Goal: Task Accomplishment & Management: Use online tool/utility

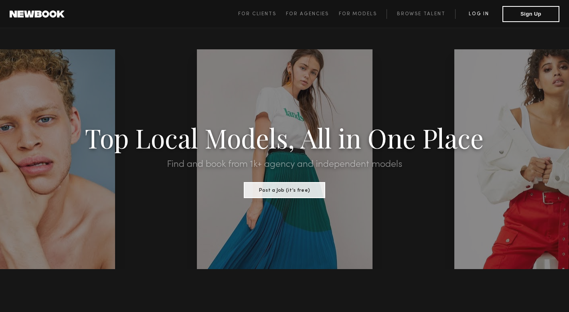
click at [479, 11] on link "Log in" at bounding box center [478, 14] width 47 height 10
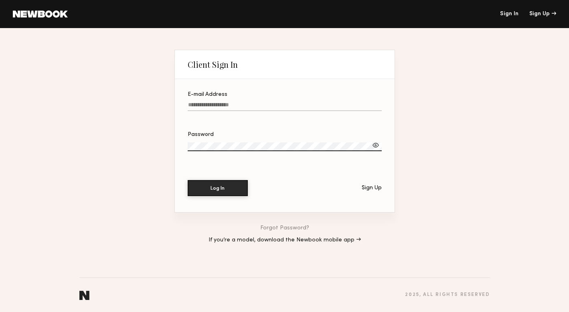
click at [211, 106] on input "E-mail Address" at bounding box center [285, 106] width 194 height 9
type input "**********"
click at [205, 191] on button "Log In" at bounding box center [218, 188] width 60 height 16
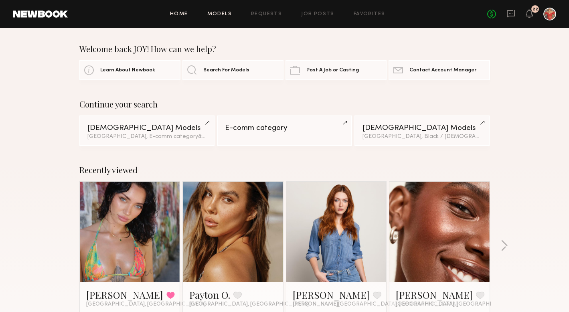
click at [216, 15] on link "Models" at bounding box center [219, 14] width 24 height 5
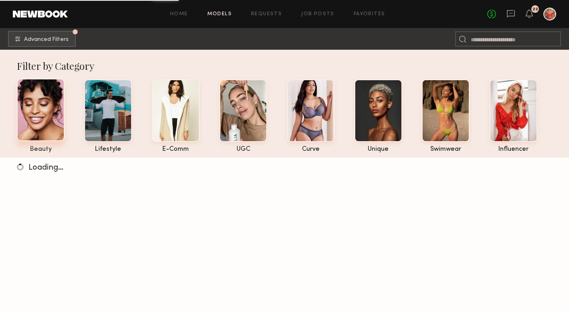
click at [37, 114] on div at bounding box center [41, 110] width 48 height 63
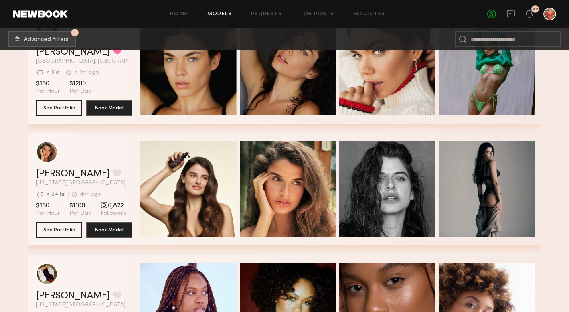
scroll to position [3510, 0]
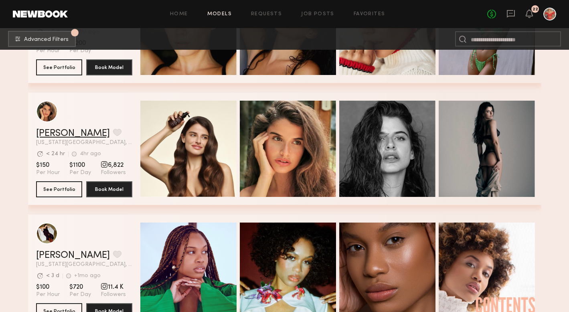
click at [63, 131] on link "Manuela G." at bounding box center [73, 134] width 74 height 10
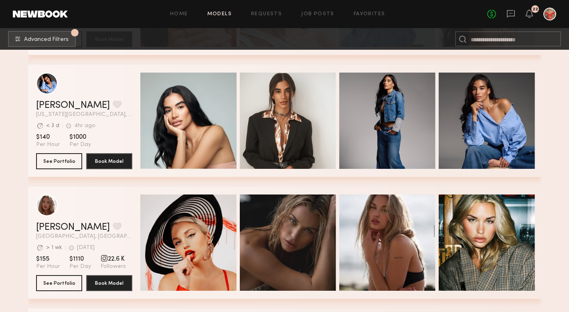
scroll to position [4150, 0]
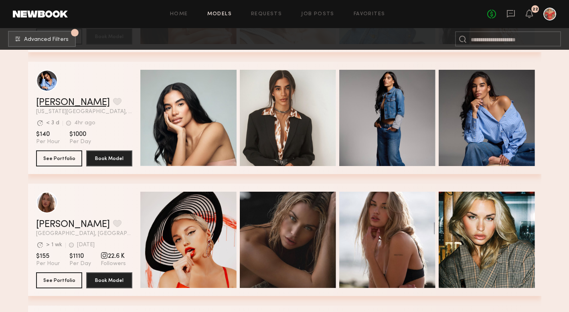
click at [65, 102] on link "Leonela M." at bounding box center [73, 103] width 74 height 10
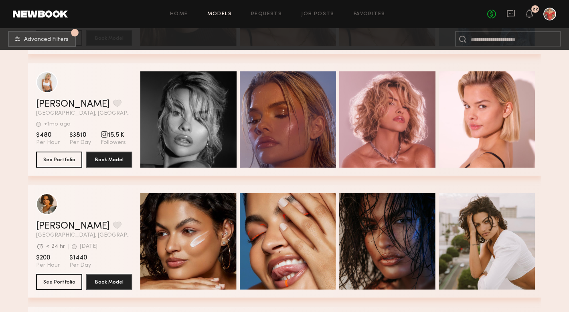
scroll to position [5740, 0]
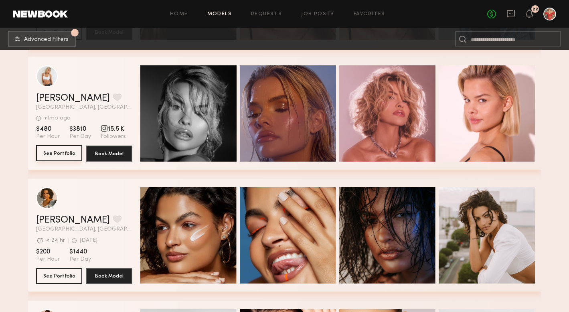
click at [61, 154] on button "See Portfolio" at bounding box center [59, 153] width 46 height 16
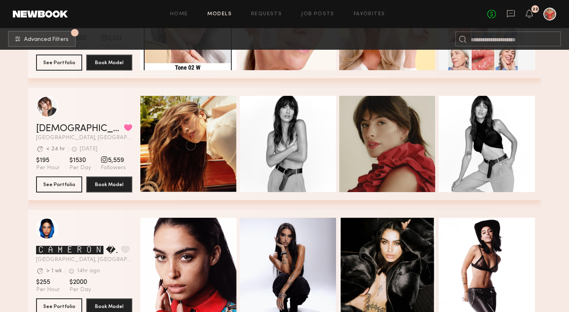
scroll to position [6544, 0]
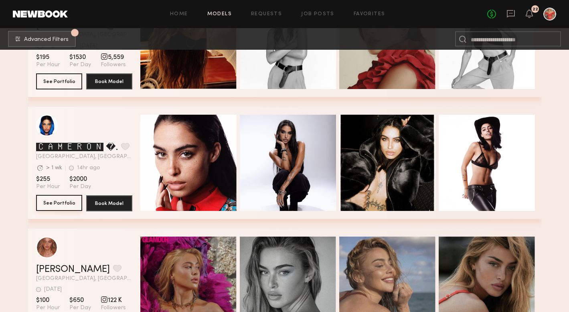
click at [49, 206] on button "See Portfolio" at bounding box center [59, 203] width 46 height 16
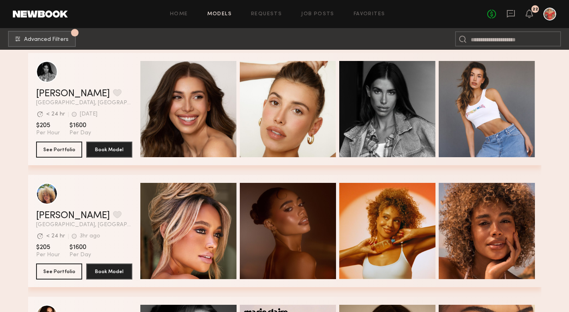
scroll to position [10829, 0]
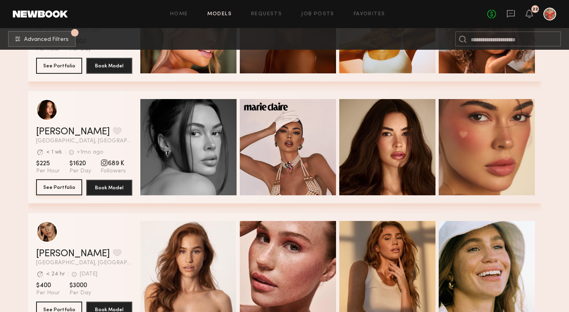
click at [59, 184] on button "See Portfolio" at bounding box center [59, 187] width 46 height 16
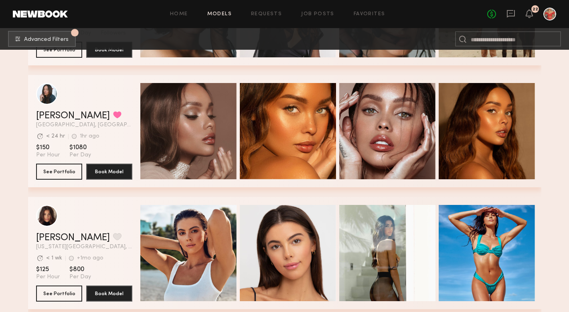
scroll to position [15210, 0]
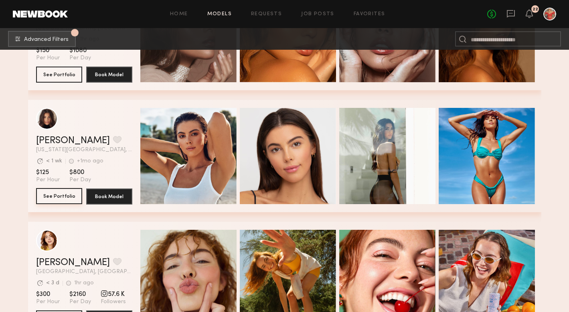
click at [60, 200] on button "See Portfolio" at bounding box center [59, 196] width 46 height 16
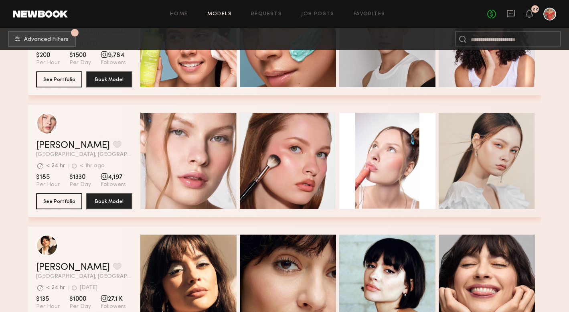
scroll to position [16967, 0]
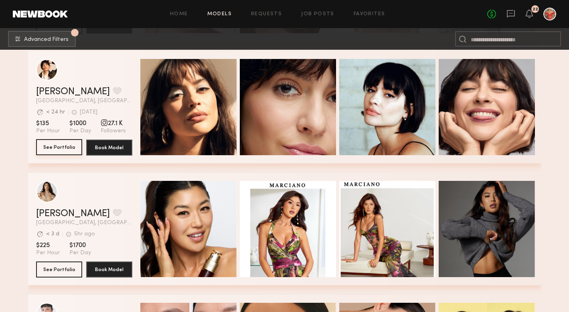
click at [69, 144] on button "See Portfolio" at bounding box center [59, 147] width 46 height 16
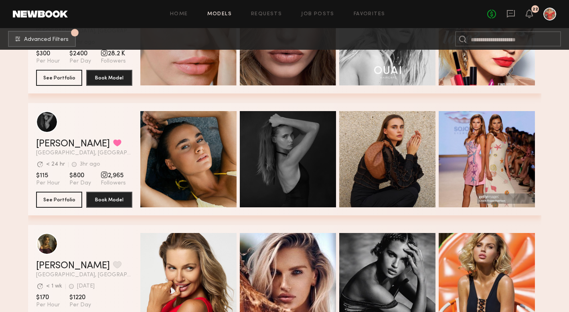
scroll to position [17566, 0]
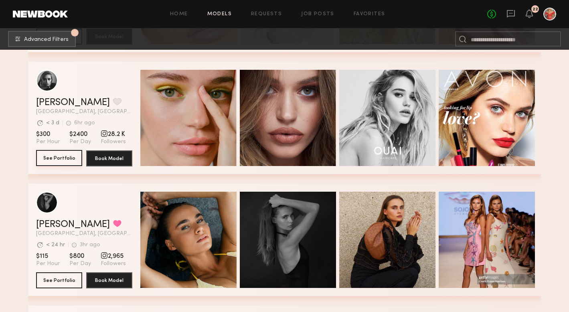
click at [57, 159] on button "See Portfolio" at bounding box center [59, 158] width 46 height 16
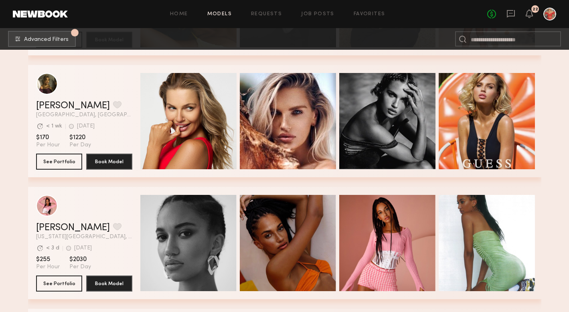
scroll to position [17789, 0]
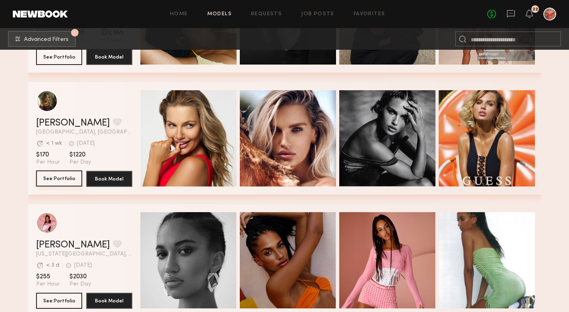
click at [68, 178] on button "See Portfolio" at bounding box center [59, 179] width 46 height 16
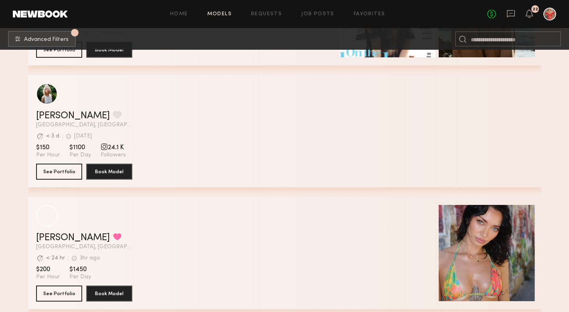
scroll to position [19726, 0]
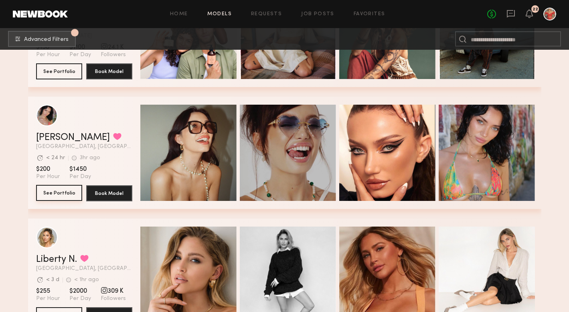
click at [62, 190] on button "See Portfolio" at bounding box center [59, 193] width 46 height 16
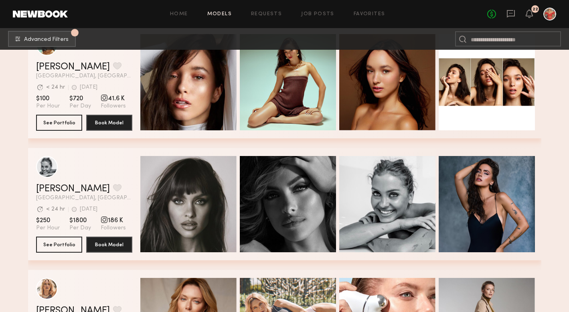
scroll to position [21311, 0]
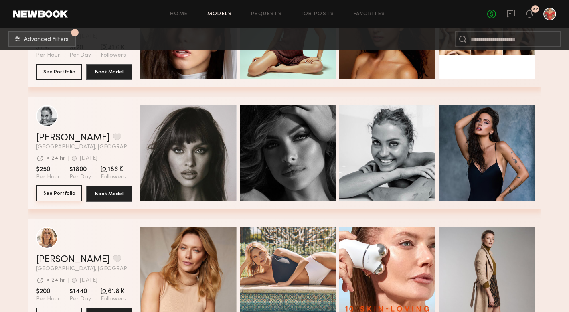
click at [66, 195] on button "See Portfolio" at bounding box center [59, 193] width 46 height 16
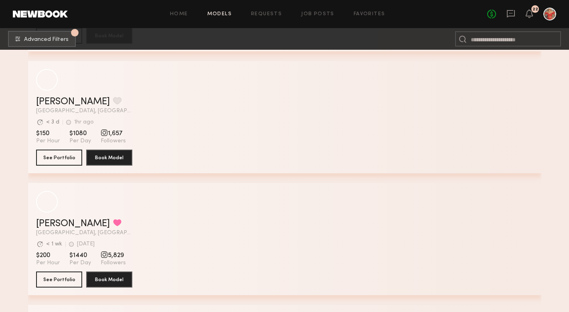
scroll to position [23785, 0]
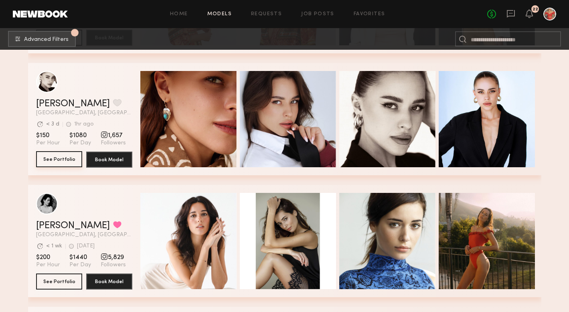
click at [47, 162] on button "See Portfolio" at bounding box center [59, 159] width 46 height 16
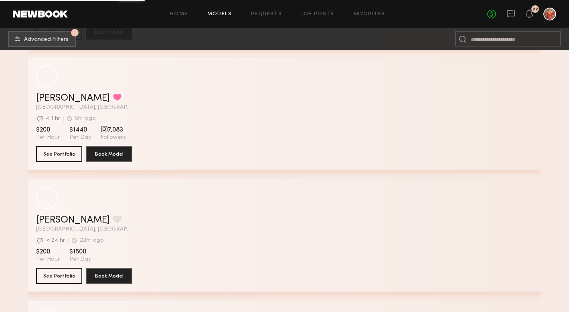
scroll to position [25840, 0]
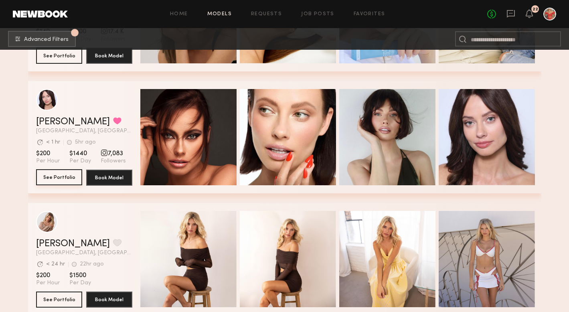
click at [51, 180] on button "See Portfolio" at bounding box center [59, 177] width 46 height 16
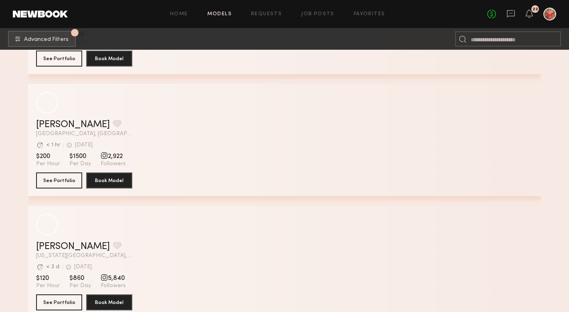
scroll to position [27178, 0]
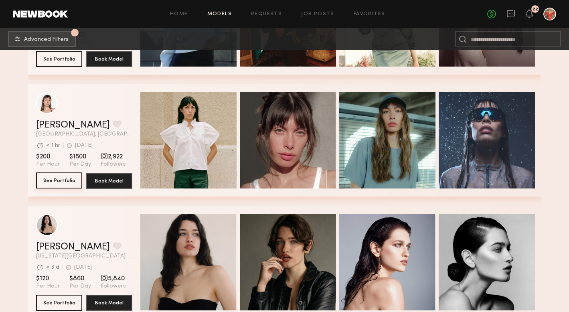
click at [57, 182] on button "See Portfolio" at bounding box center [59, 181] width 46 height 16
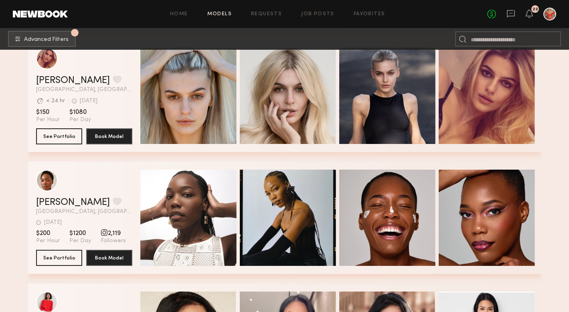
scroll to position [31073, 0]
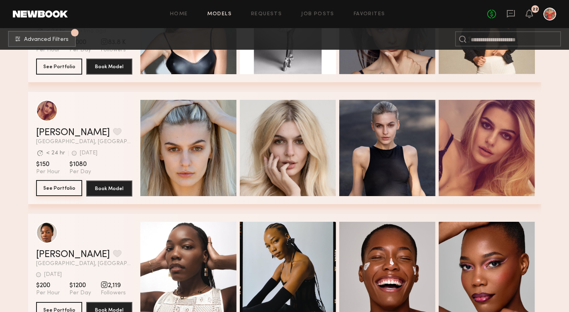
click at [59, 190] on button "See Portfolio" at bounding box center [59, 188] width 46 height 16
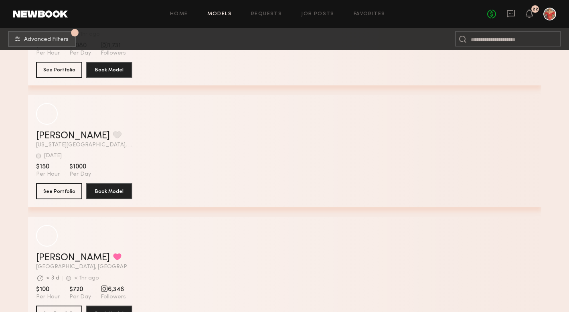
scroll to position [32428, 0]
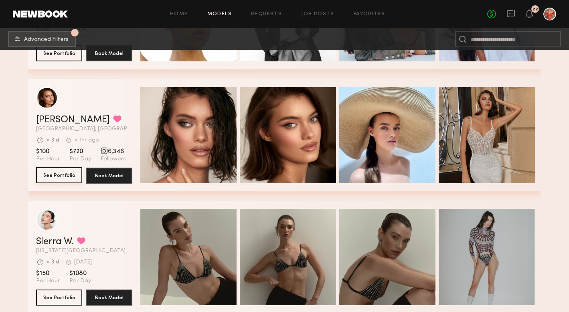
click at [49, 173] on button "See Portfolio" at bounding box center [59, 175] width 46 height 16
click at [54, 174] on button "See Portfolio" at bounding box center [59, 175] width 46 height 16
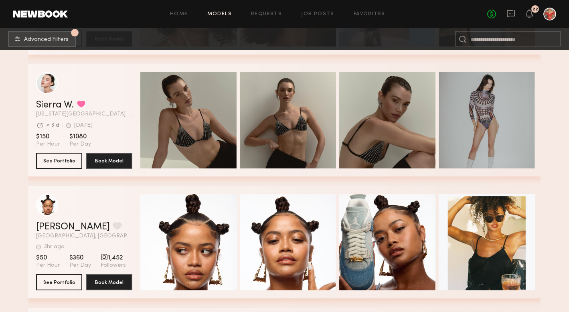
scroll to position [32571, 0]
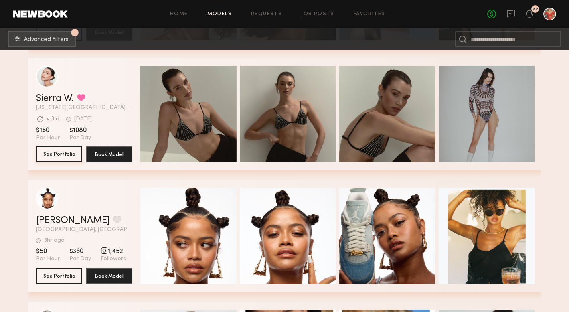
click at [58, 153] on button "See Portfolio" at bounding box center [59, 154] width 46 height 16
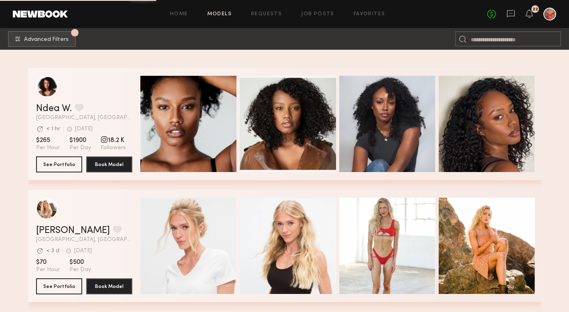
scroll to position [33377, 0]
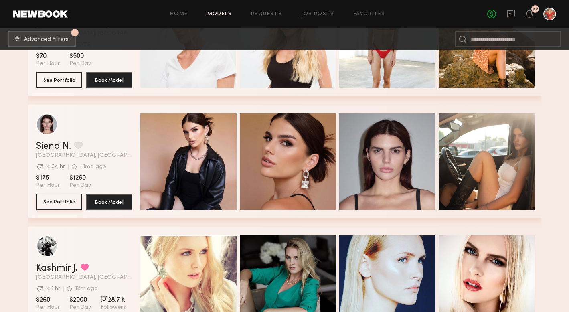
click at [63, 202] on button "See Portfolio" at bounding box center [59, 202] width 46 height 16
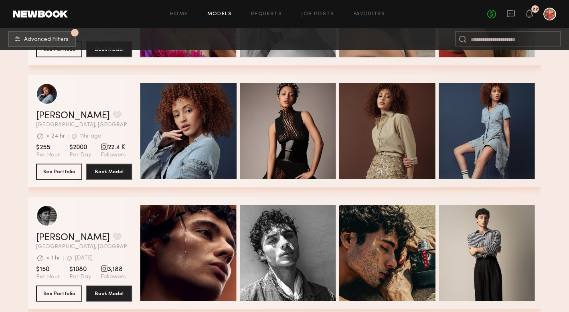
scroll to position [6763, 0]
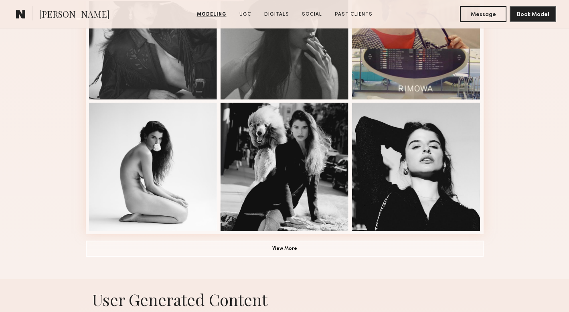
scroll to position [531, 0]
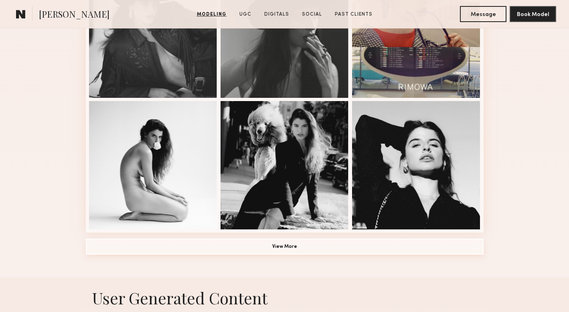
click at [274, 247] on button "View More" at bounding box center [285, 247] width 398 height 16
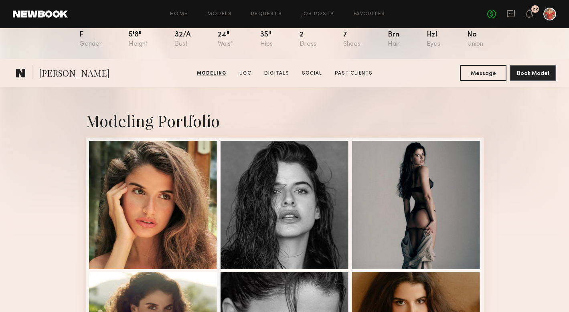
scroll to position [0, 0]
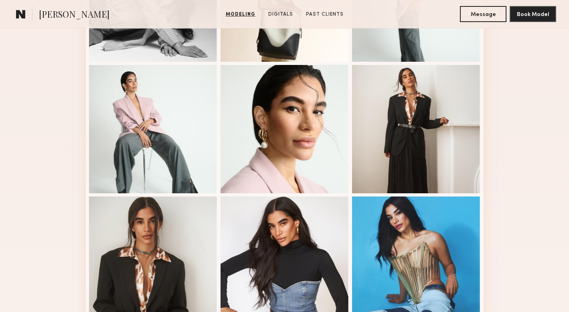
scroll to position [436, 0]
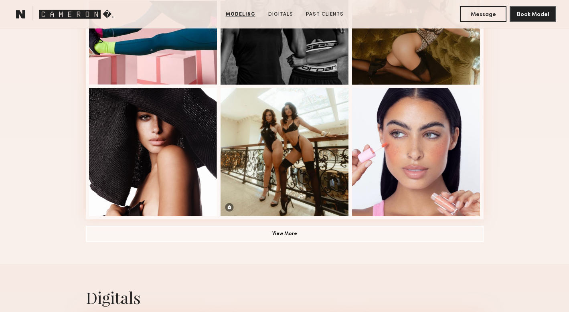
scroll to position [545, 0]
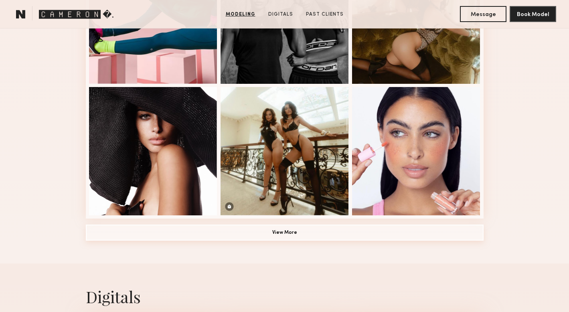
click at [293, 234] on button "View More" at bounding box center [285, 233] width 398 height 16
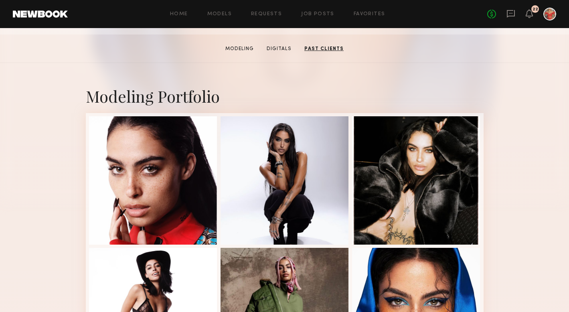
scroll to position [0, 0]
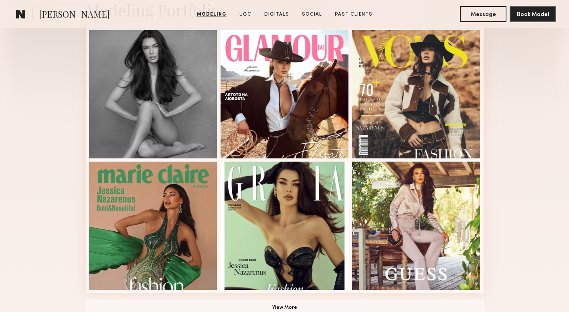
scroll to position [329, 0]
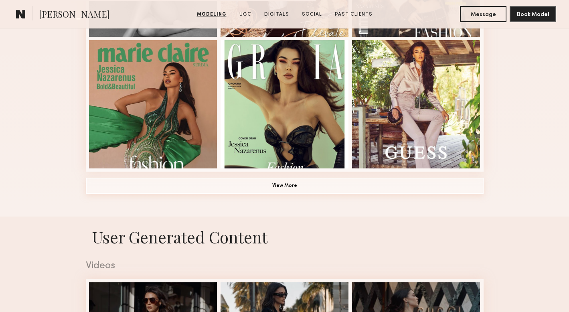
click at [320, 185] on button "View More" at bounding box center [285, 186] width 398 height 16
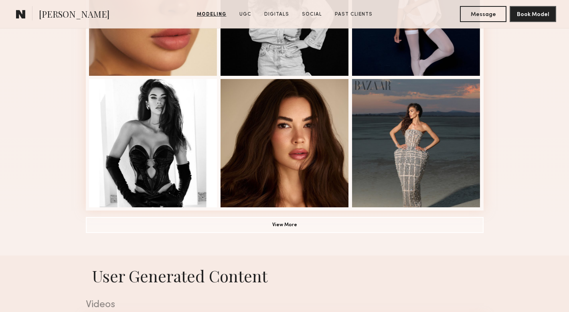
scroll to position [808, 0]
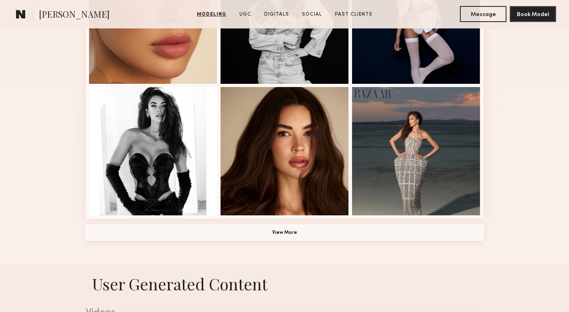
click at [278, 235] on button "View More" at bounding box center [285, 233] width 398 height 16
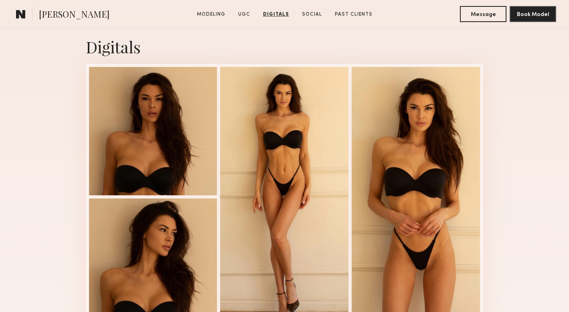
scroll to position [2085, 0]
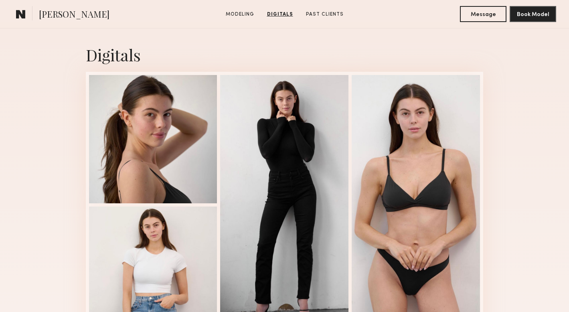
scroll to position [851, 0]
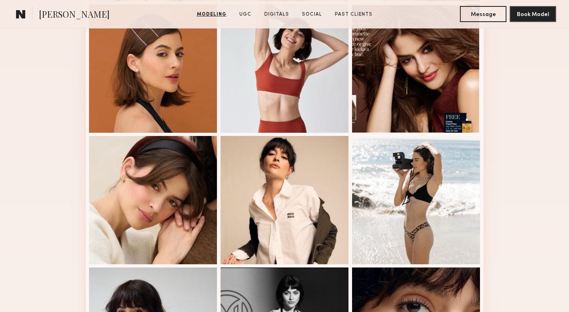
scroll to position [365, 0]
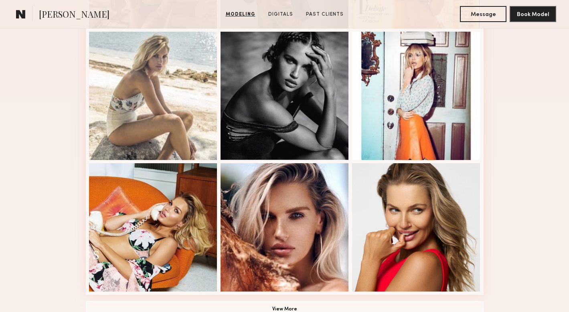
scroll to position [620, 0]
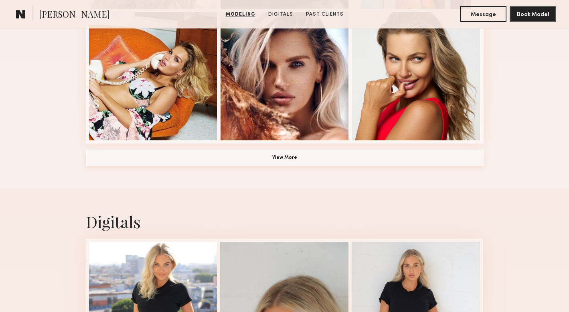
click at [296, 163] on button "View More" at bounding box center [285, 158] width 398 height 16
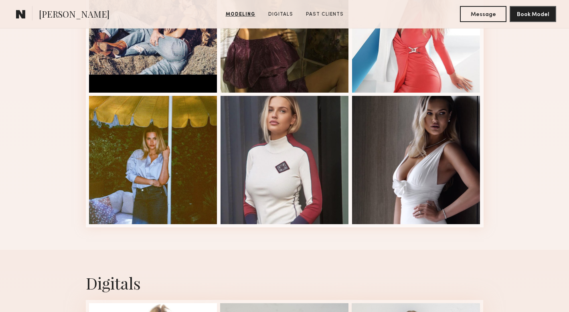
scroll to position [1063, 0]
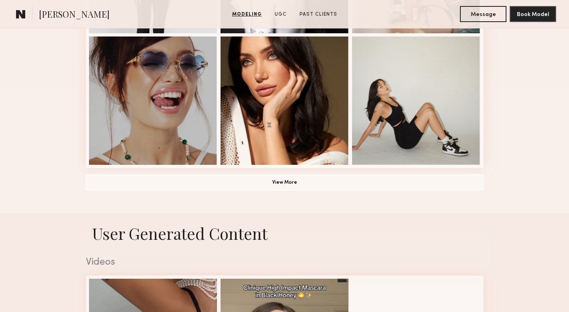
scroll to position [596, 0]
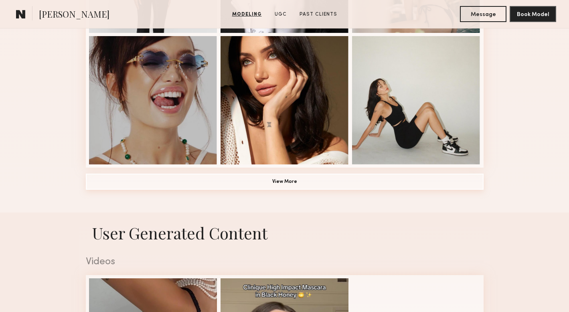
click at [293, 184] on button "View More" at bounding box center [285, 182] width 398 height 16
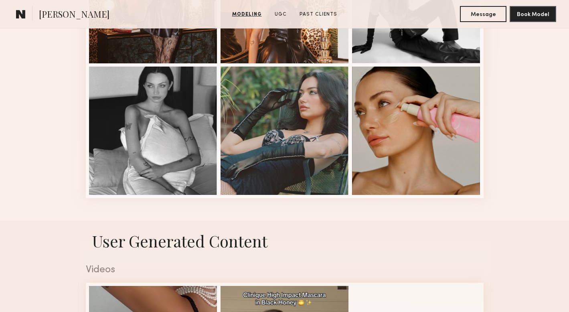
scroll to position [1093, 0]
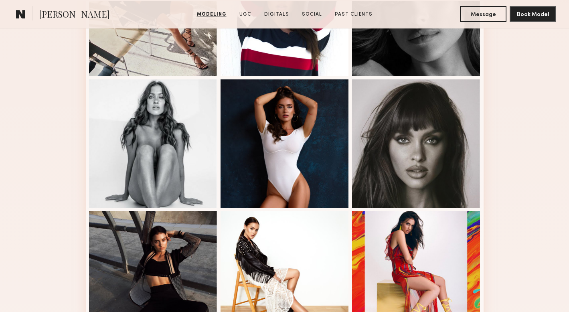
scroll to position [608, 0]
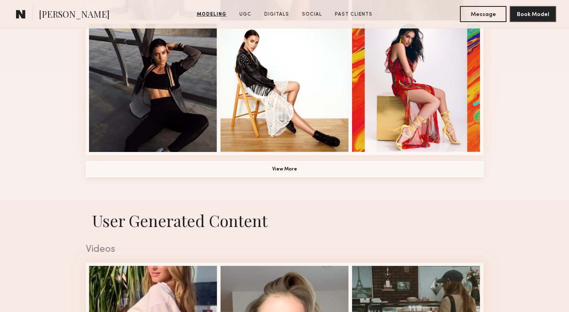
click at [384, 177] on button "View More" at bounding box center [285, 169] width 398 height 16
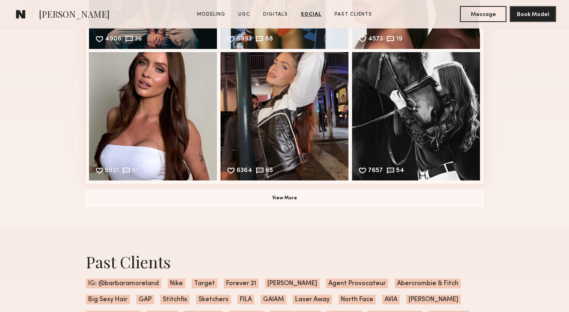
scroll to position [2591, 0]
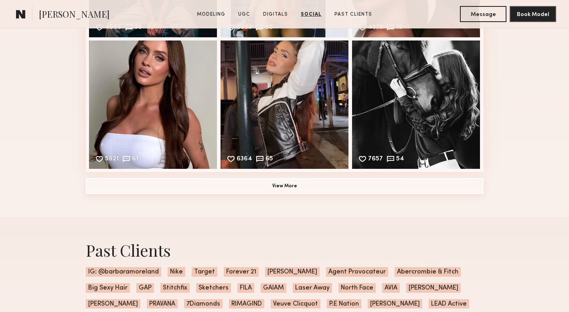
click at [359, 186] on button "View More" at bounding box center [285, 186] width 398 height 16
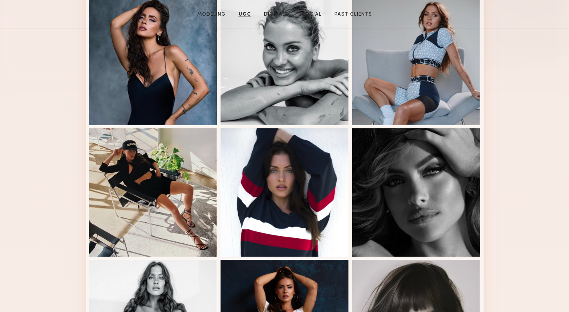
scroll to position [0, 0]
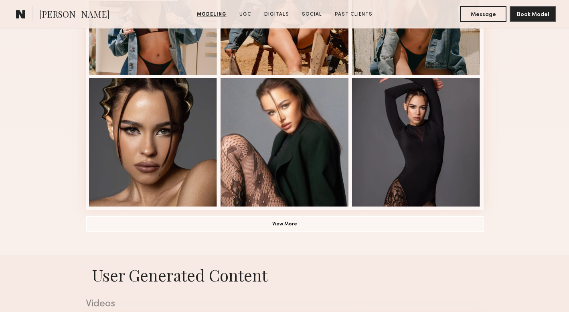
scroll to position [580, 0]
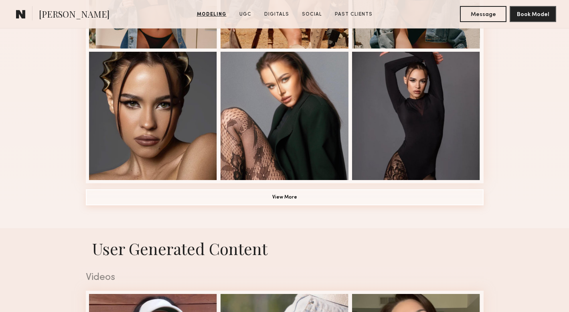
click at [322, 193] on button "View More" at bounding box center [285, 197] width 398 height 16
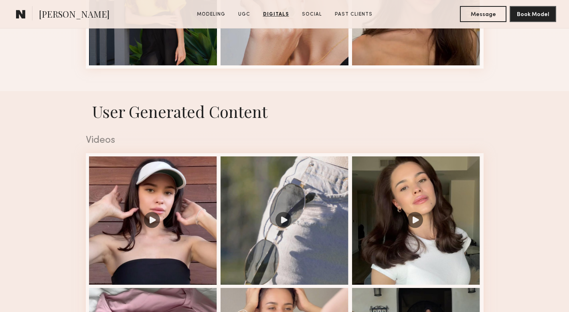
scroll to position [1077, 0]
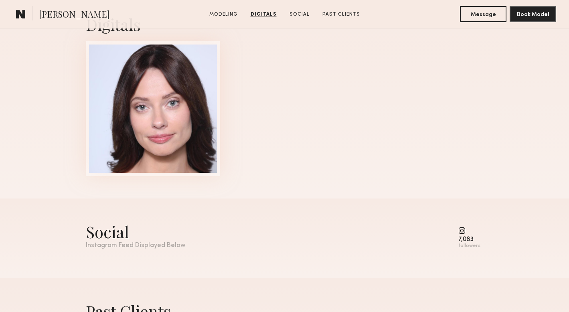
scroll to position [816, 0]
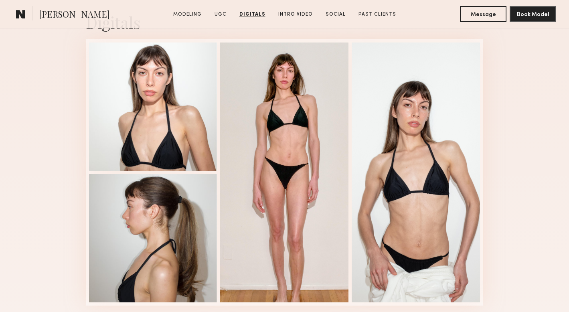
scroll to position [1164, 0]
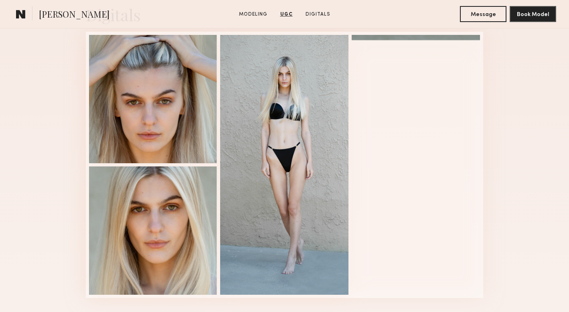
scroll to position [1062, 0]
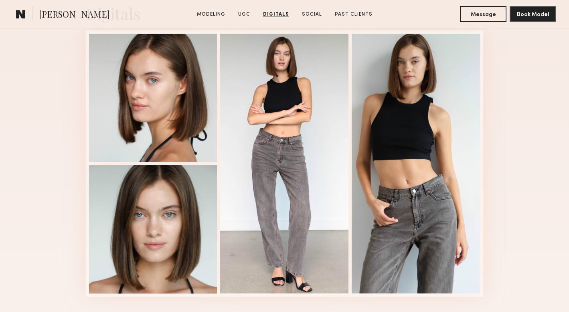
scroll to position [2008, 0]
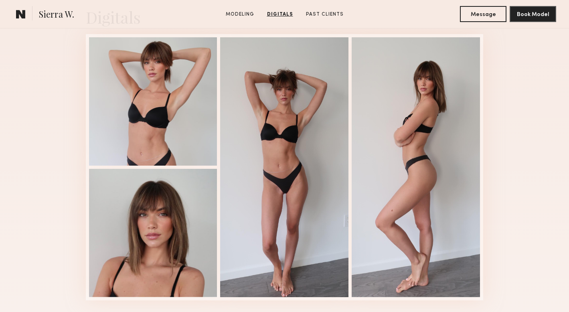
scroll to position [824, 0]
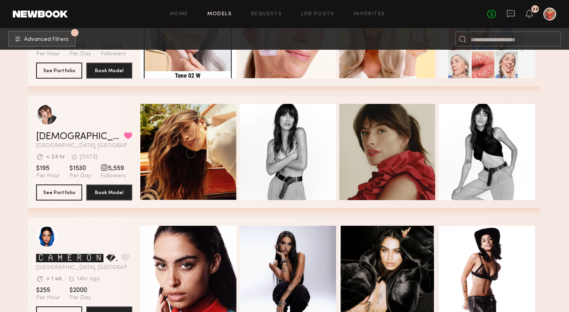
scroll to position [6407, 0]
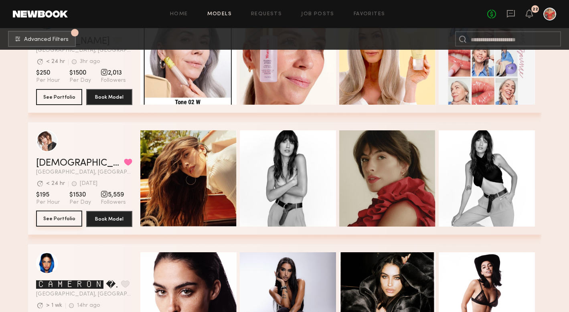
click at [49, 219] on button "See Portfolio" at bounding box center [59, 219] width 46 height 16
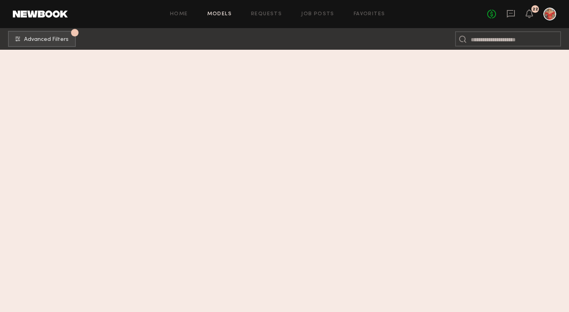
scroll to position [4247, 0]
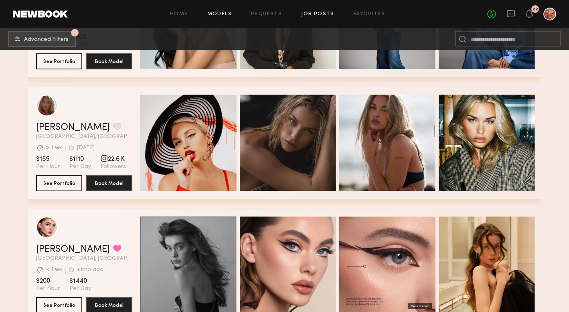
click at [311, 12] on link "Job Posts" at bounding box center [317, 14] width 33 height 5
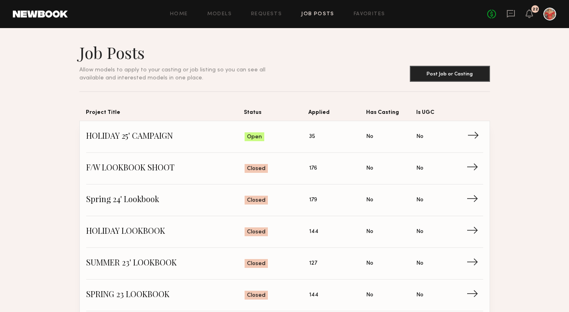
click at [472, 137] on span "→" at bounding box center [475, 137] width 16 height 12
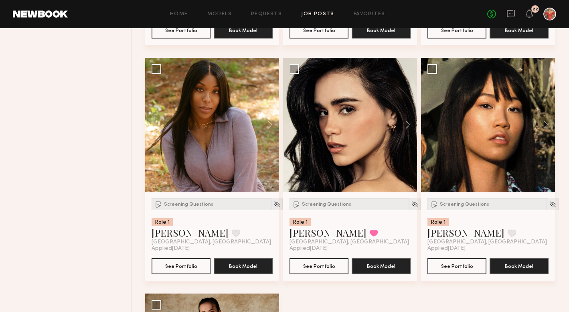
scroll to position [1484, 0]
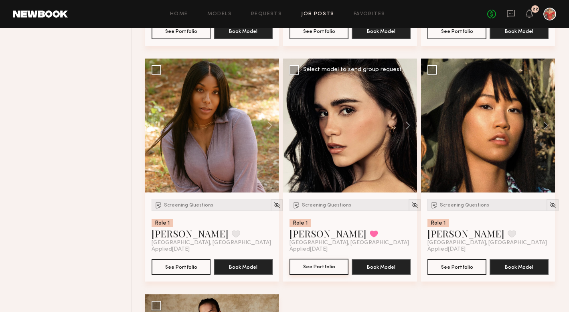
click at [319, 264] on button "See Portfolio" at bounding box center [319, 267] width 59 height 16
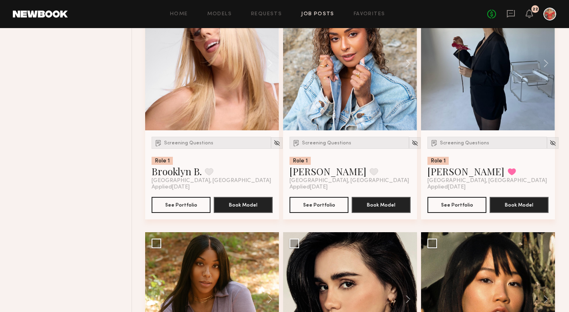
scroll to position [1313, 0]
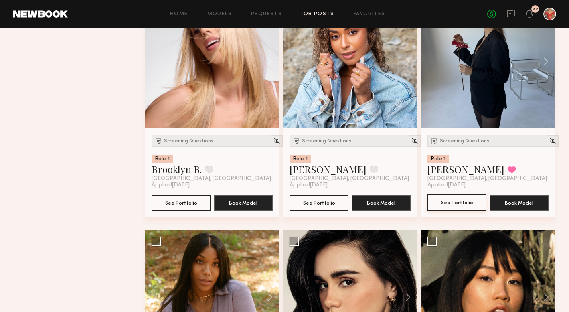
click at [466, 205] on button "See Portfolio" at bounding box center [457, 203] width 59 height 16
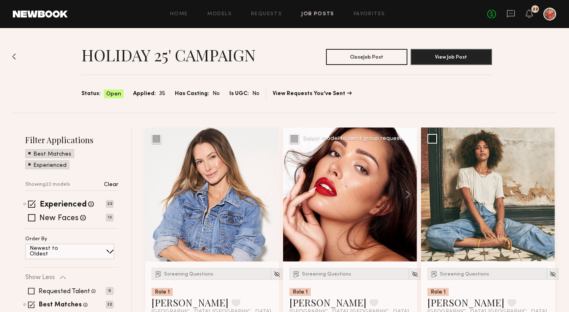
scroll to position [95, 0]
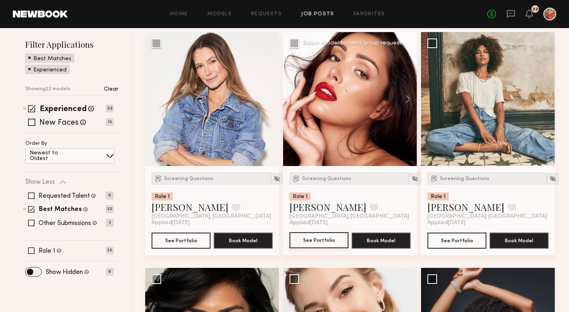
click at [316, 243] on button "See Portfolio" at bounding box center [319, 240] width 59 height 16
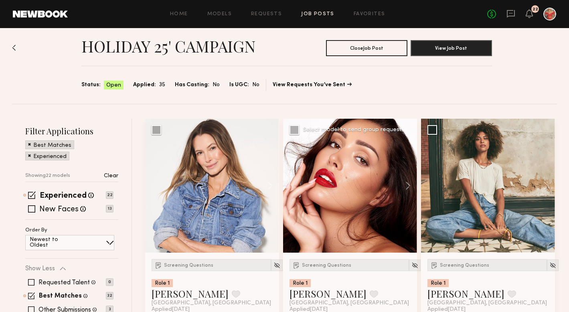
scroll to position [0, 0]
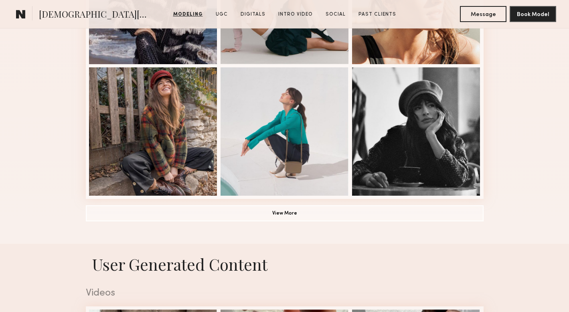
scroll to position [570, 0]
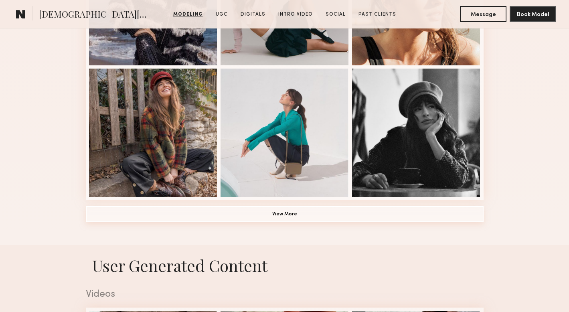
click at [261, 206] on button "View More" at bounding box center [285, 214] width 398 height 16
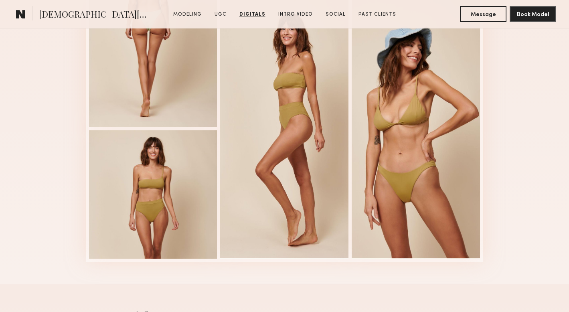
scroll to position [2160, 0]
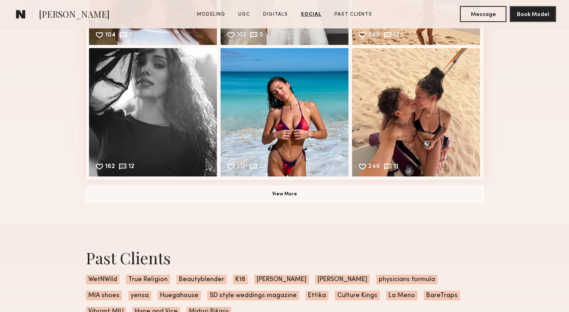
scroll to position [1684, 0]
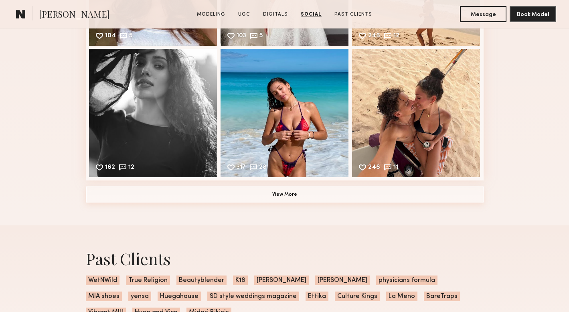
click at [295, 198] on button "View More" at bounding box center [285, 195] width 398 height 16
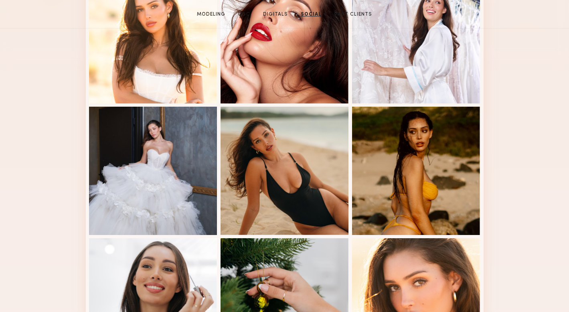
scroll to position [0, 0]
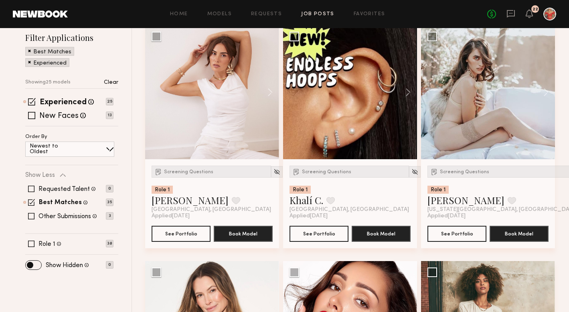
scroll to position [102, 0]
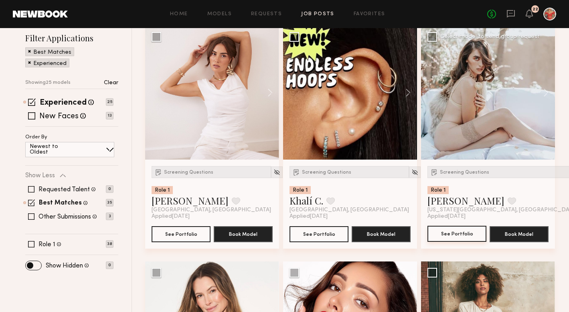
click at [458, 234] on button "See Portfolio" at bounding box center [457, 234] width 59 height 16
click at [360, 119] on div at bounding box center [350, 93] width 134 height 134
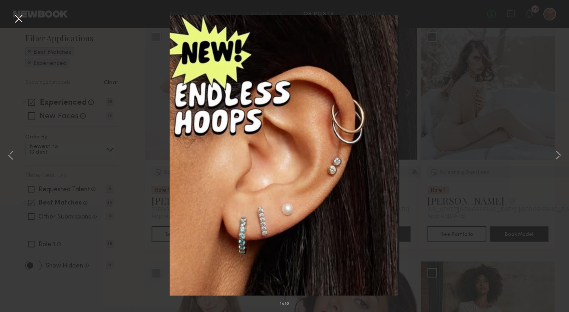
click at [502, 173] on div "1 of 6" at bounding box center [284, 156] width 569 height 312
click at [556, 152] on button at bounding box center [559, 156] width 10 height 250
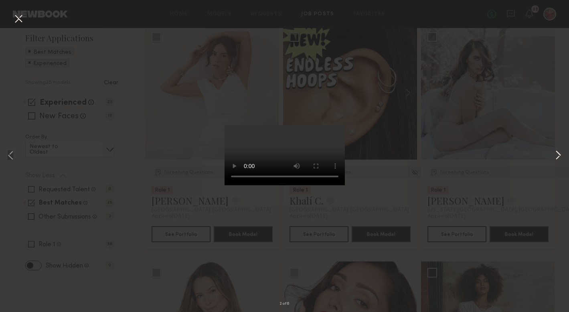
click at [556, 152] on button at bounding box center [559, 156] width 10 height 250
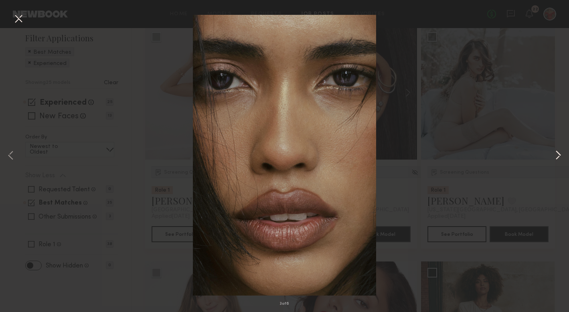
click at [556, 152] on button at bounding box center [559, 156] width 10 height 250
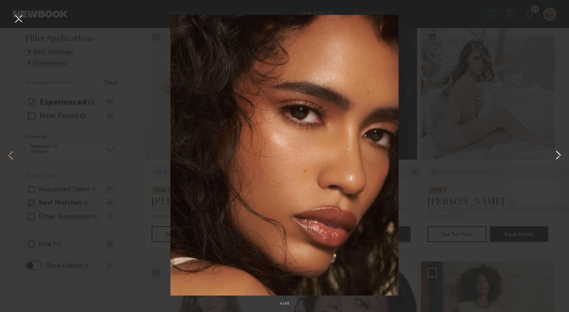
click at [556, 152] on button at bounding box center [559, 156] width 10 height 250
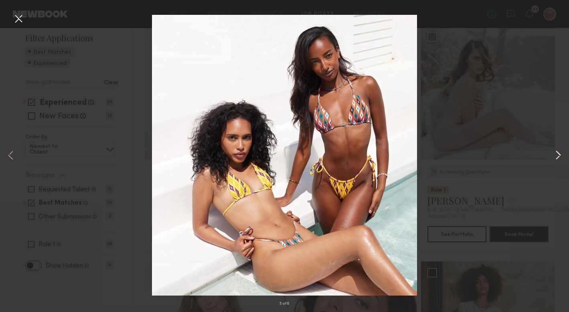
click at [556, 152] on button at bounding box center [559, 156] width 10 height 250
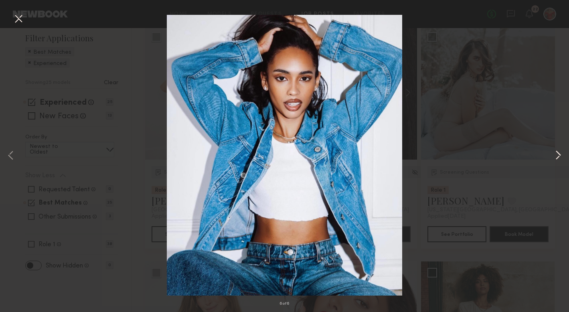
click at [560, 157] on button at bounding box center [559, 156] width 10 height 250
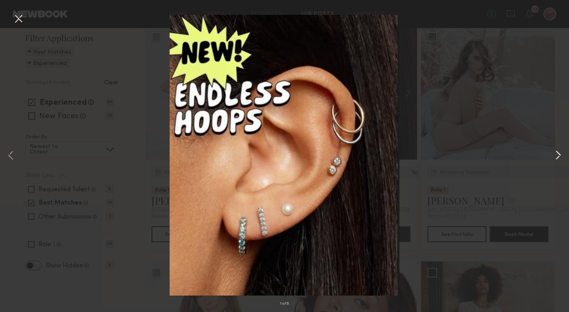
click at [560, 157] on button at bounding box center [559, 156] width 10 height 250
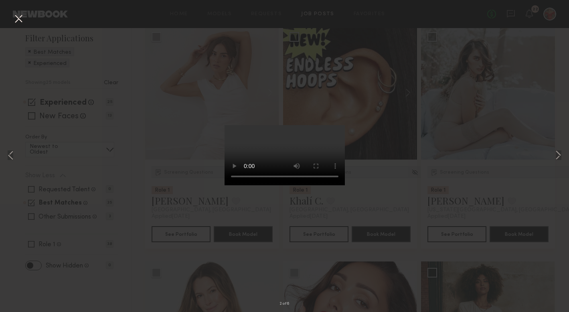
click at [20, 18] on button at bounding box center [18, 19] width 13 height 14
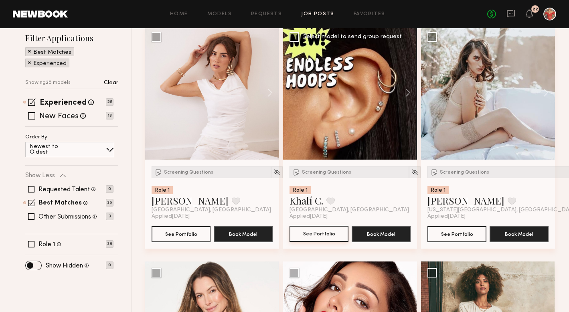
click at [317, 237] on button "See Portfolio" at bounding box center [319, 234] width 59 height 16
click at [179, 232] on button "See Portfolio" at bounding box center [181, 234] width 59 height 16
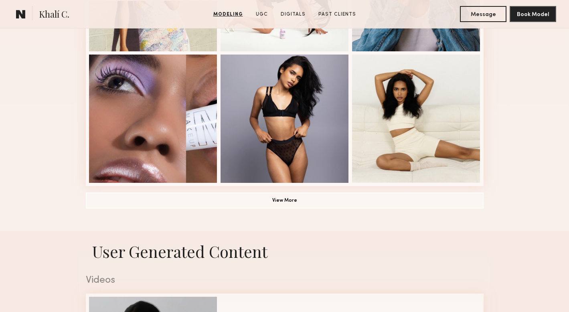
scroll to position [581, 0]
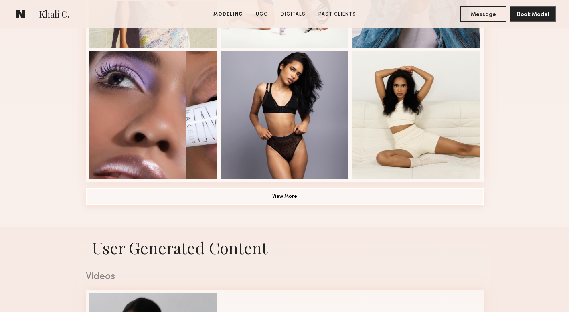
click at [310, 192] on button "View More" at bounding box center [285, 197] width 398 height 16
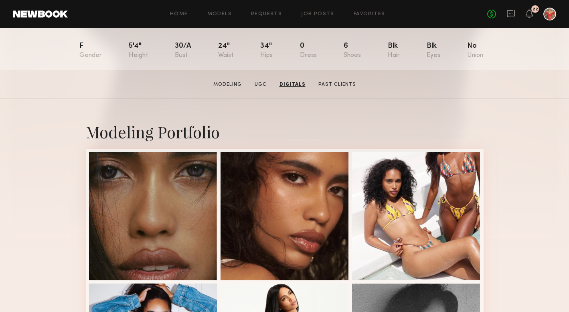
scroll to position [0, 0]
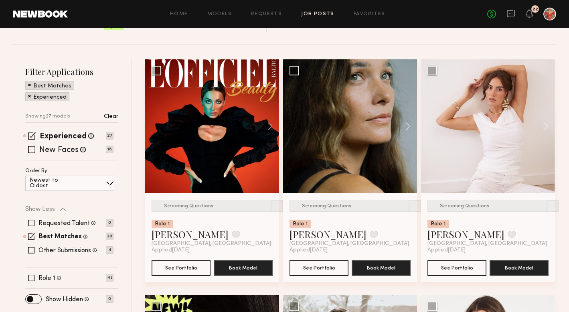
scroll to position [67, 0]
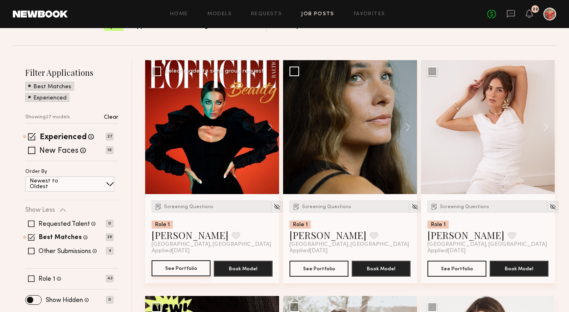
click at [183, 275] on button "See Portfolio" at bounding box center [181, 268] width 59 height 16
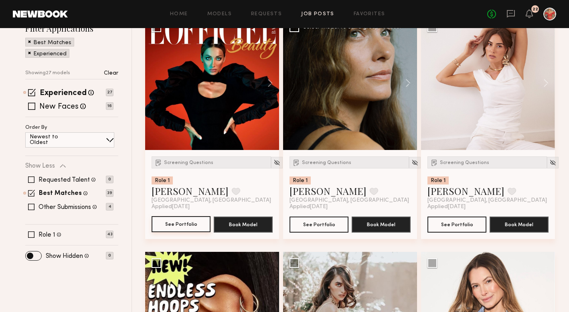
scroll to position [109, 0]
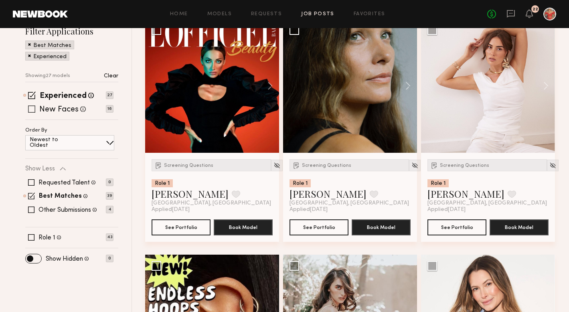
click at [29, 111] on span at bounding box center [31, 109] width 7 height 7
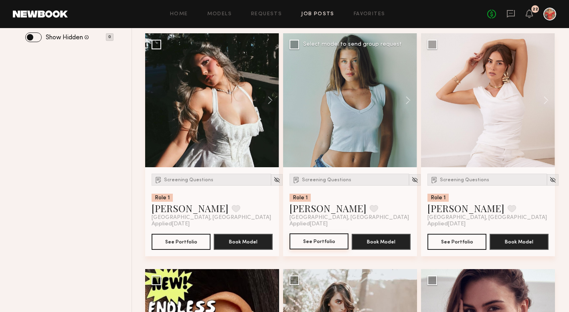
scroll to position [331, 0]
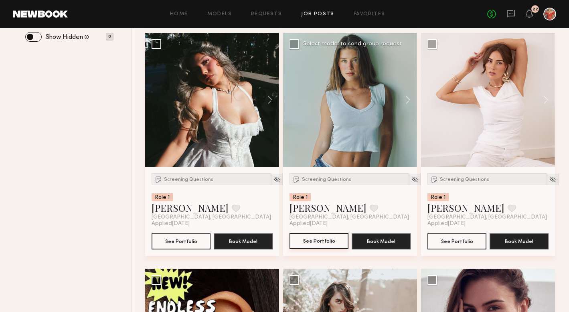
click at [325, 249] on button "See Portfolio" at bounding box center [319, 241] width 59 height 16
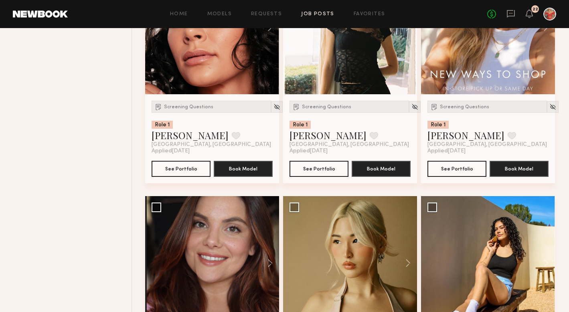
scroll to position [0, 0]
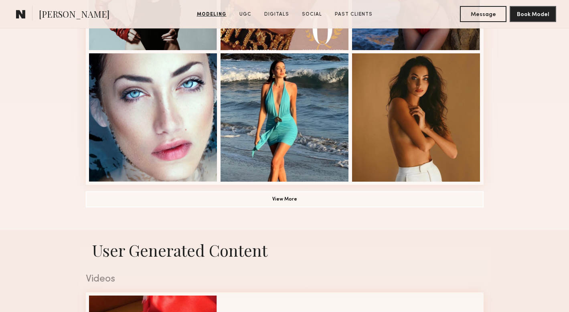
scroll to position [611, 0]
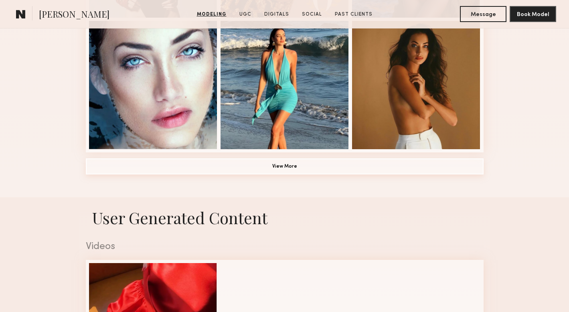
click at [393, 164] on button "View More" at bounding box center [285, 166] width 398 height 16
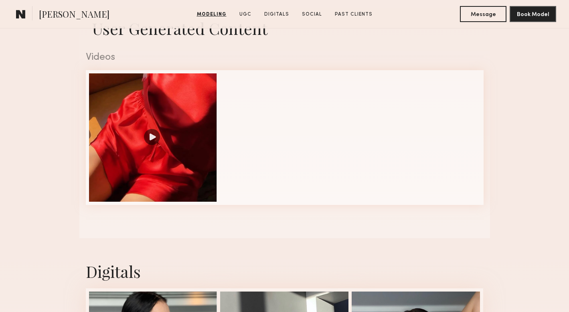
scroll to position [1174, 0]
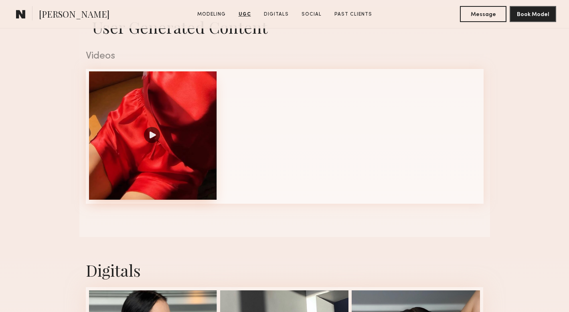
click at [171, 160] on div at bounding box center [153, 135] width 128 height 128
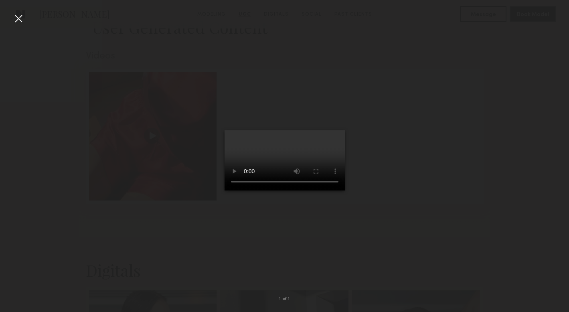
click at [19, 20] on div at bounding box center [18, 18] width 13 height 13
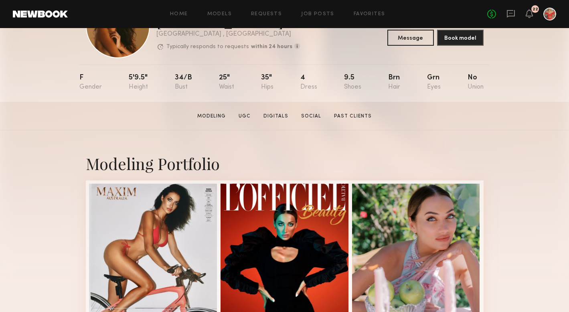
scroll to position [0, 0]
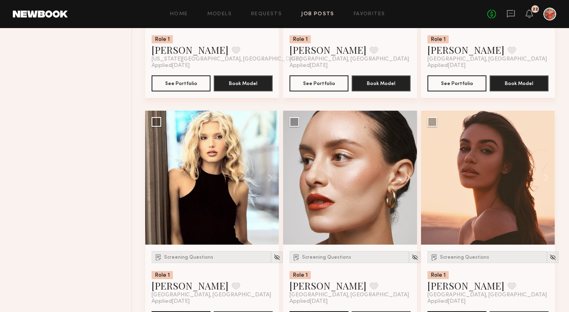
scroll to position [595, 0]
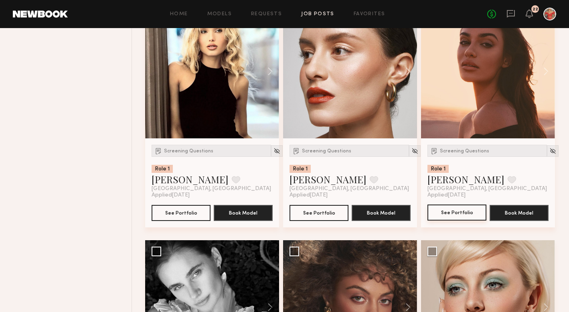
click at [463, 214] on button "See Portfolio" at bounding box center [457, 213] width 59 height 16
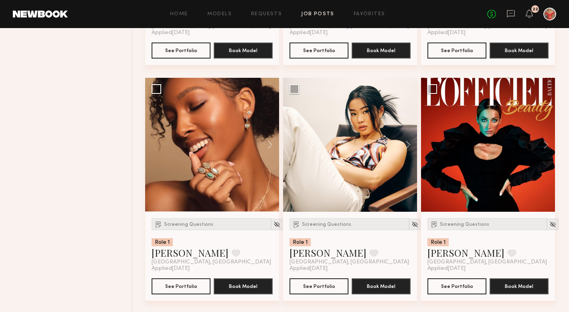
scroll to position [995, 0]
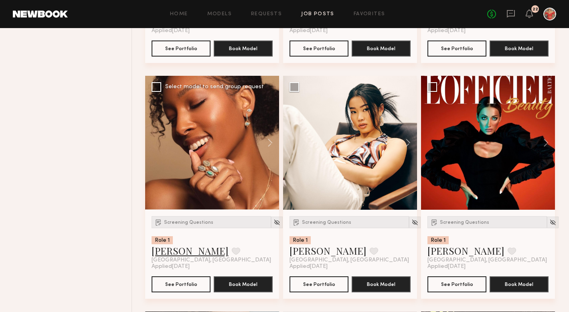
click at [160, 255] on link "[PERSON_NAME]" at bounding box center [190, 250] width 77 height 13
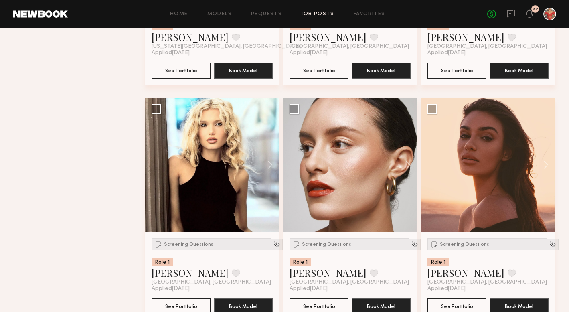
scroll to position [505, 0]
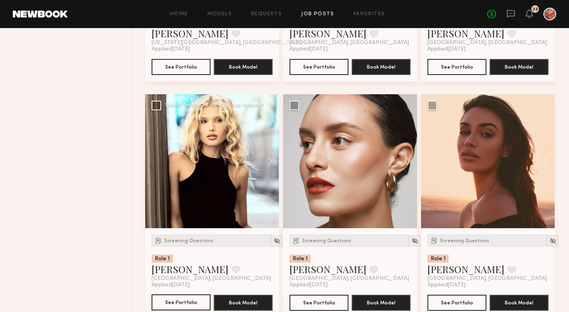
click at [172, 302] on button "See Portfolio" at bounding box center [181, 302] width 59 height 16
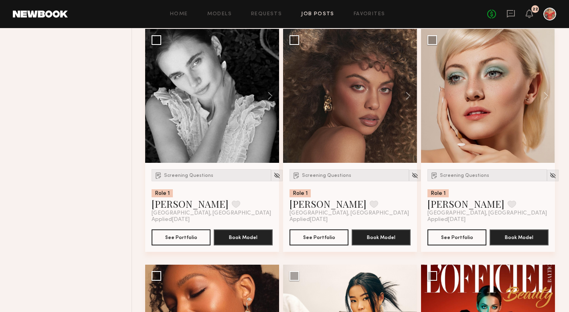
scroll to position [811, 0]
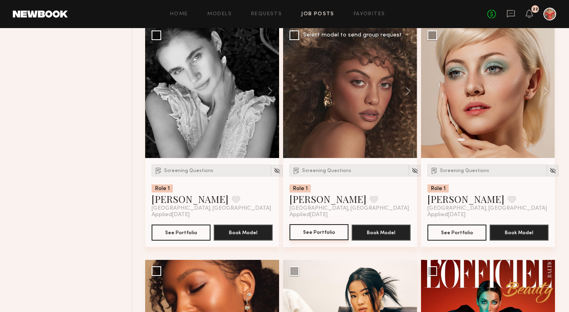
click at [309, 228] on button "See Portfolio" at bounding box center [319, 232] width 59 height 16
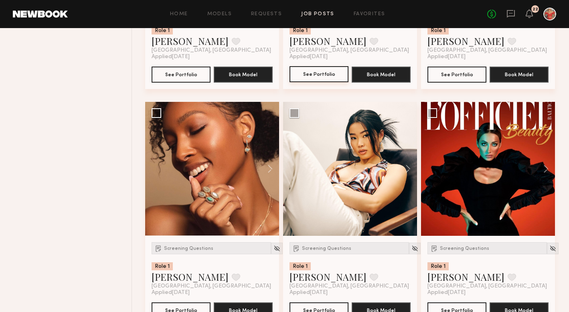
scroll to position [971, 0]
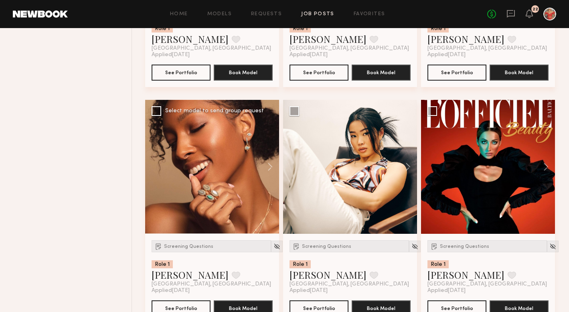
click at [204, 163] on div at bounding box center [212, 167] width 134 height 134
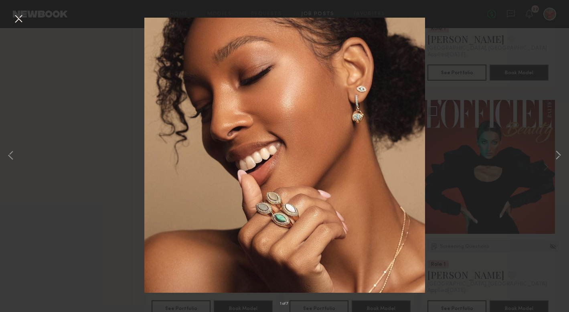
click at [18, 19] on button at bounding box center [18, 19] width 13 height 14
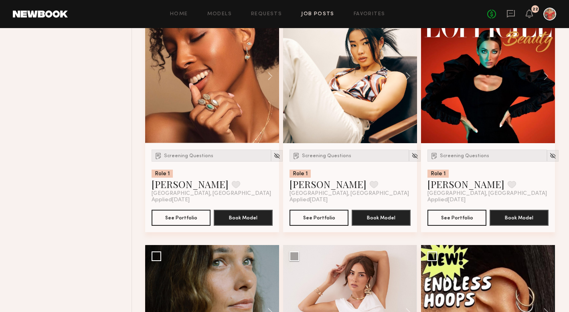
scroll to position [1100, 0]
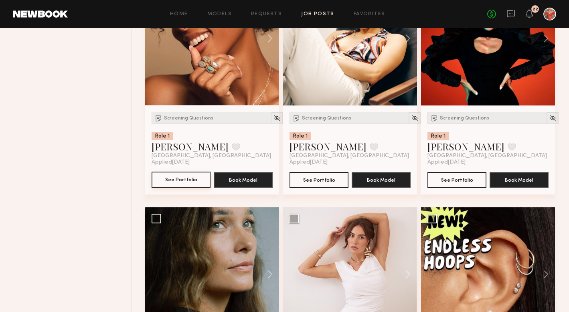
click at [185, 179] on button "See Portfolio" at bounding box center [181, 180] width 59 height 16
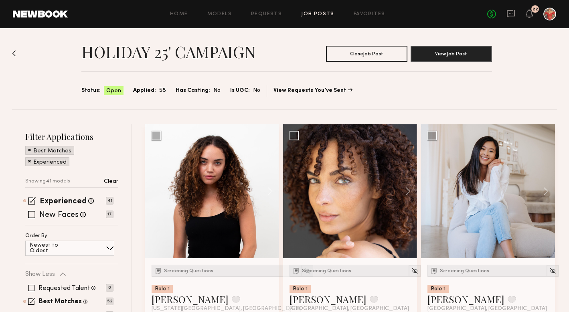
scroll to position [0, 0]
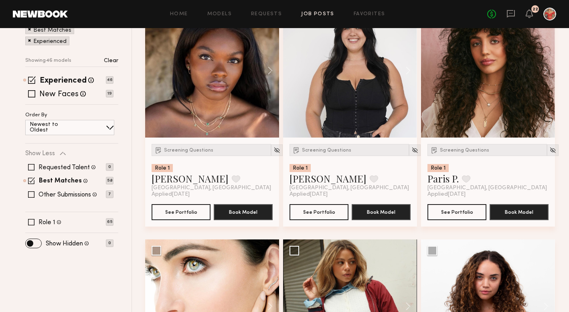
scroll to position [123, 0]
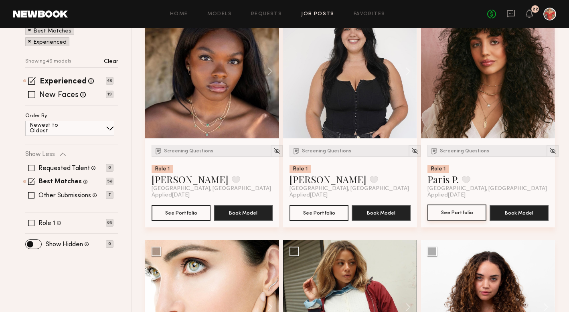
click at [455, 217] on button "See Portfolio" at bounding box center [457, 213] width 59 height 16
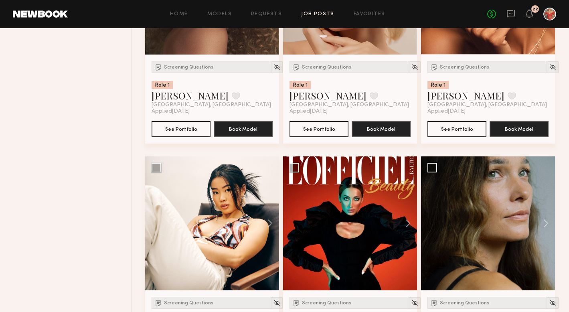
scroll to position [1386, 0]
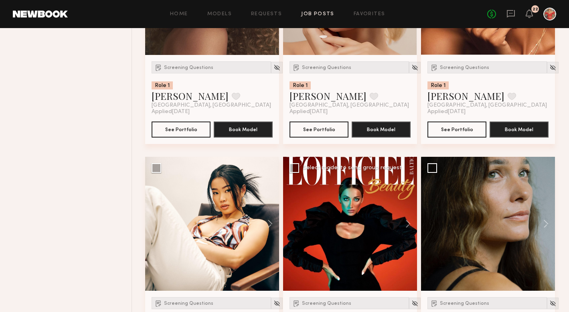
click at [351, 219] on div at bounding box center [350, 224] width 134 height 134
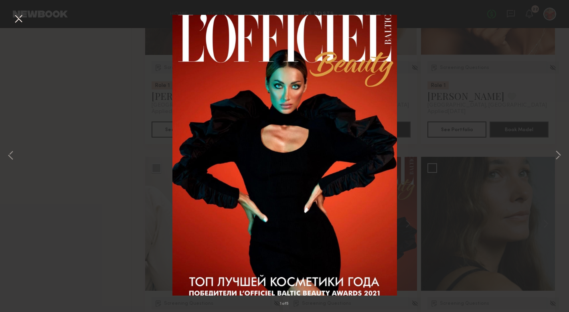
click at [20, 21] on button at bounding box center [18, 19] width 13 height 14
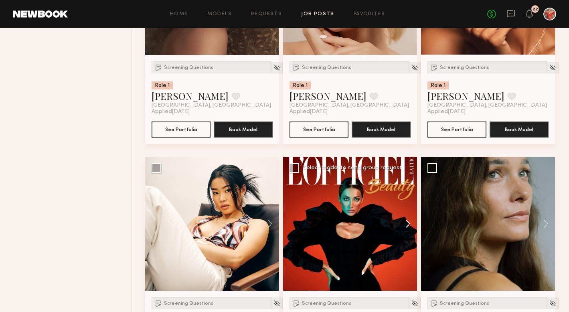
scroll to position [1564, 0]
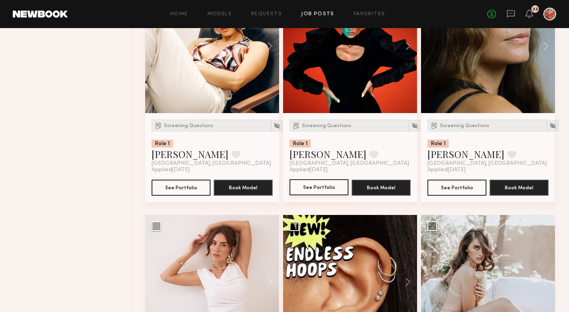
click at [314, 193] on button "See Portfolio" at bounding box center [319, 187] width 59 height 16
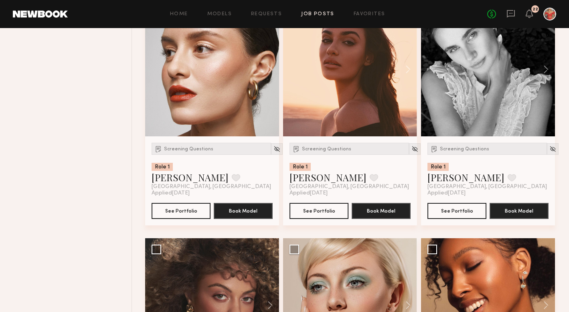
scroll to position [1072, 0]
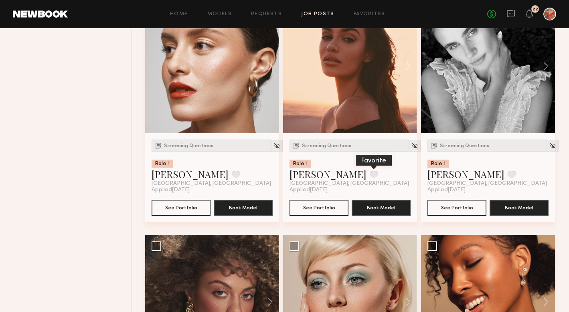
click at [370, 173] on button at bounding box center [374, 174] width 8 height 7
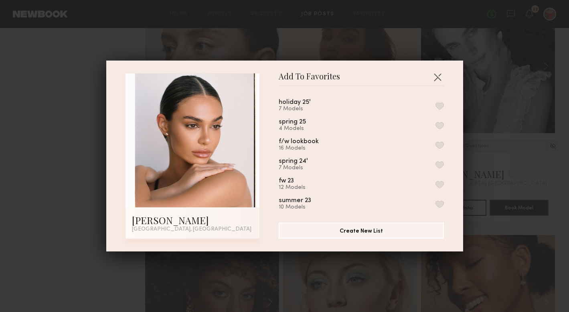
click at [441, 106] on button "button" at bounding box center [440, 105] width 8 height 7
click at [440, 76] on button "button" at bounding box center [437, 77] width 13 height 13
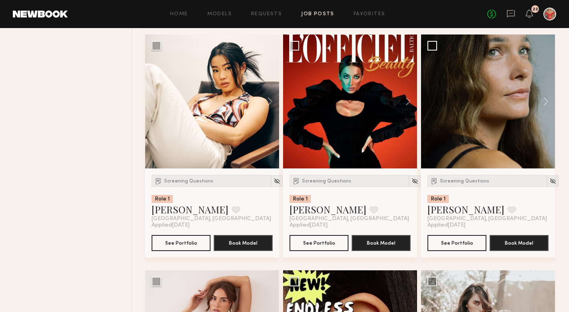
scroll to position [1509, 0]
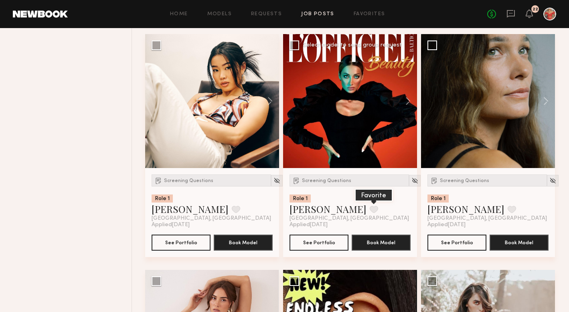
click at [370, 209] on button at bounding box center [374, 209] width 8 height 7
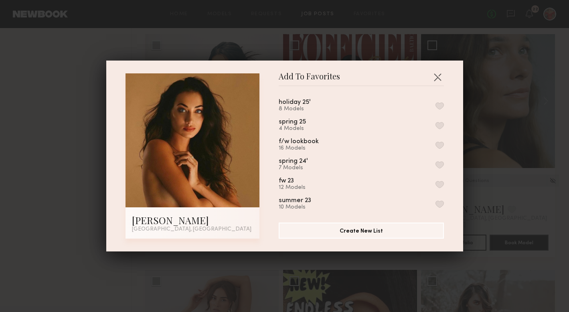
click at [438, 105] on button "button" at bounding box center [440, 105] width 8 height 7
click at [438, 73] on button "button" at bounding box center [437, 77] width 13 height 13
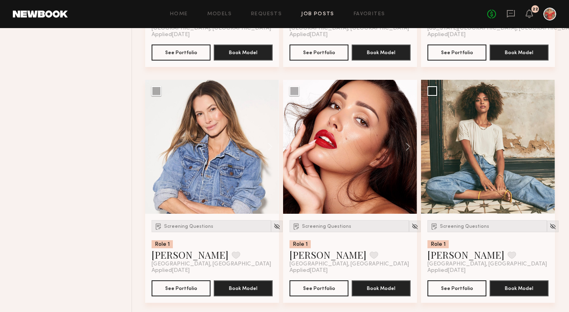
scroll to position [1933, 0]
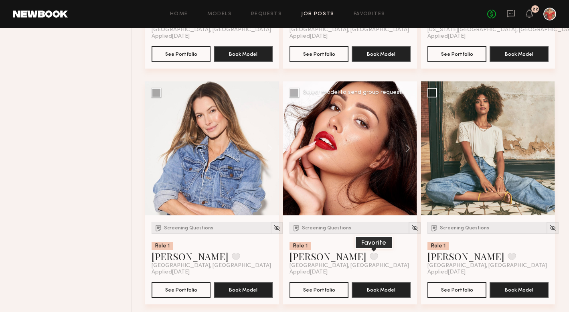
click at [370, 258] on button at bounding box center [374, 256] width 8 height 7
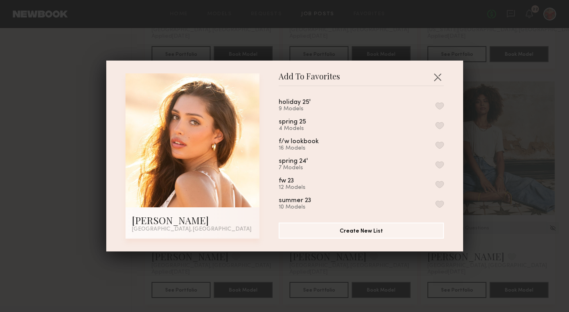
click at [438, 104] on button "button" at bounding box center [440, 105] width 8 height 7
click at [439, 75] on button "button" at bounding box center [437, 77] width 13 height 13
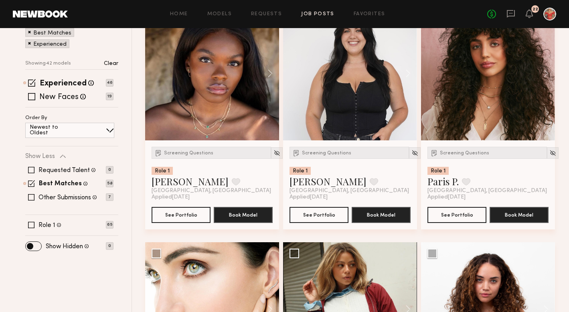
scroll to position [0, 0]
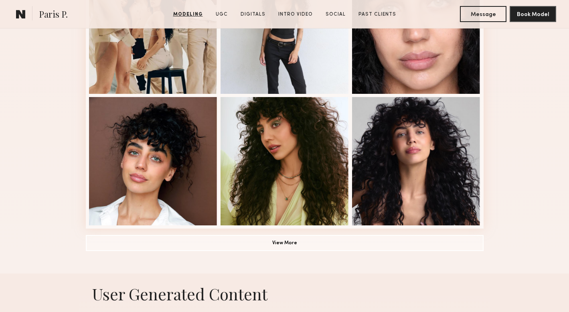
scroll to position [535, 0]
click at [288, 242] on button "View More" at bounding box center [285, 242] width 398 height 16
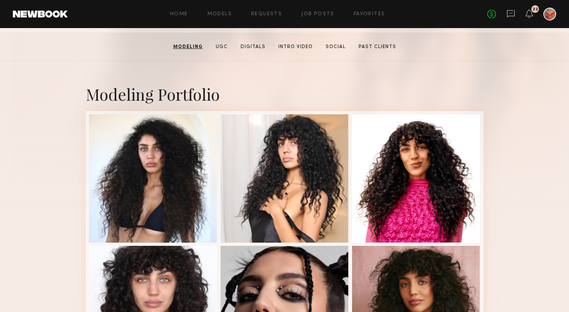
scroll to position [122, 0]
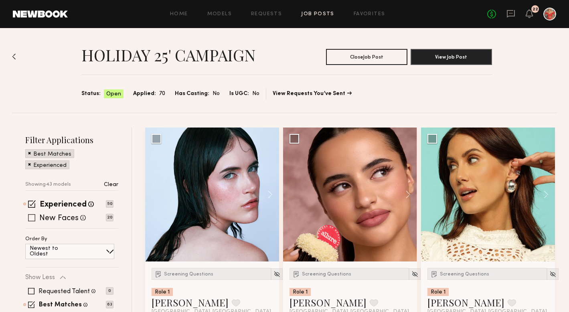
click at [32, 217] on span at bounding box center [31, 217] width 7 height 7
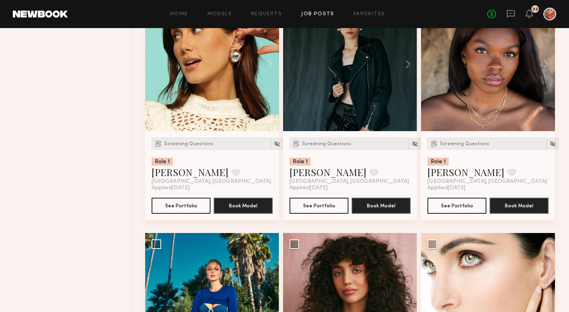
scroll to position [536, 0]
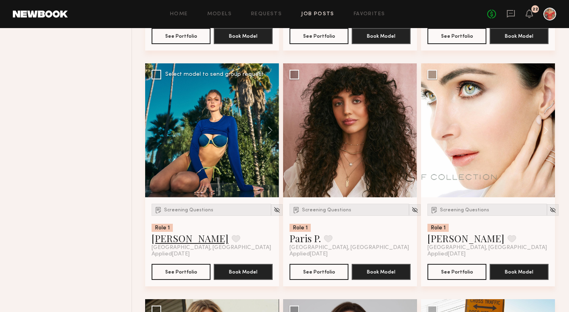
click at [182, 244] on link "[PERSON_NAME]" at bounding box center [190, 238] width 77 height 13
click at [232, 239] on button at bounding box center [236, 238] width 8 height 7
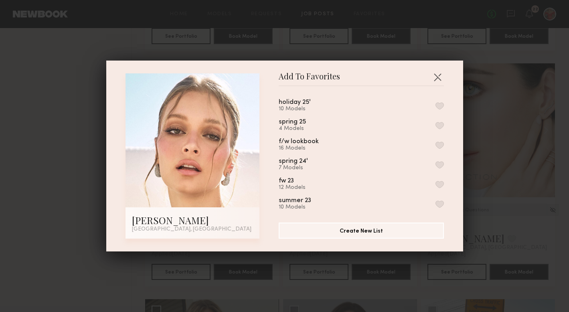
click at [440, 105] on button "button" at bounding box center [440, 105] width 8 height 7
click at [438, 77] on button "button" at bounding box center [437, 77] width 13 height 13
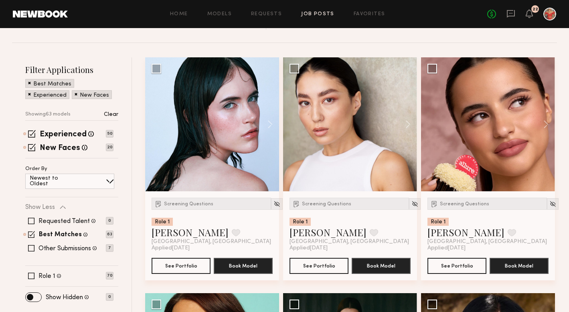
scroll to position [0, 0]
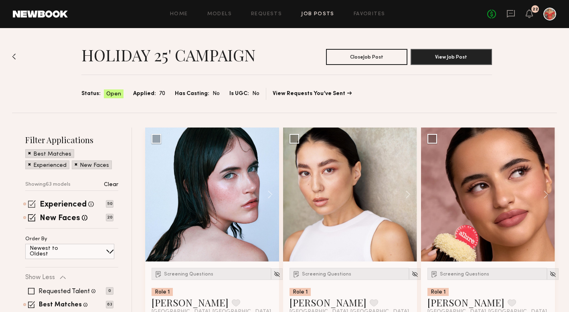
click at [30, 203] on span at bounding box center [32, 204] width 8 height 8
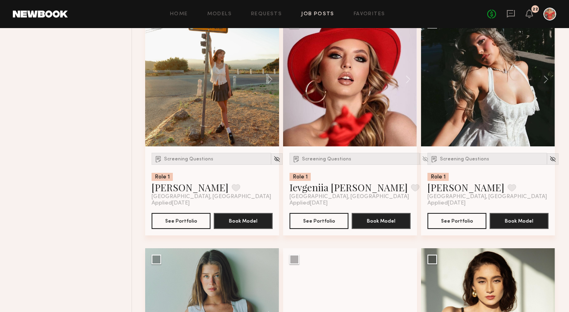
scroll to position [351, 0]
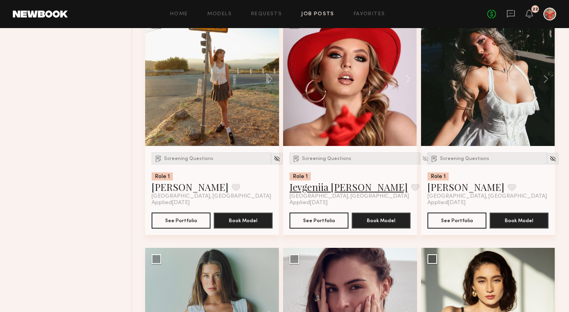
click at [315, 188] on link "Ievgeniia G." at bounding box center [349, 187] width 118 height 13
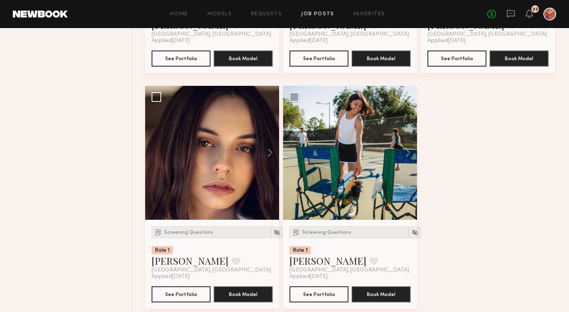
scroll to position [1468, 0]
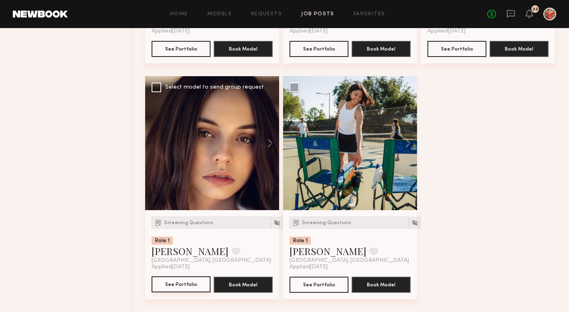
click at [180, 282] on button "See Portfolio" at bounding box center [181, 284] width 59 height 16
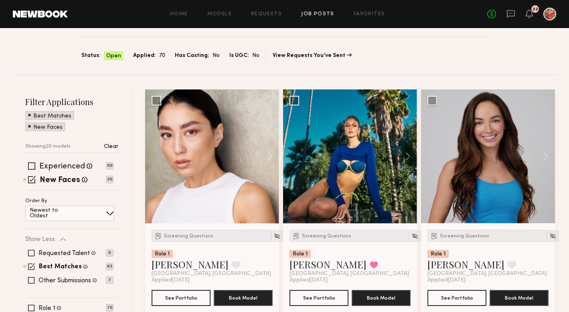
scroll to position [0, 0]
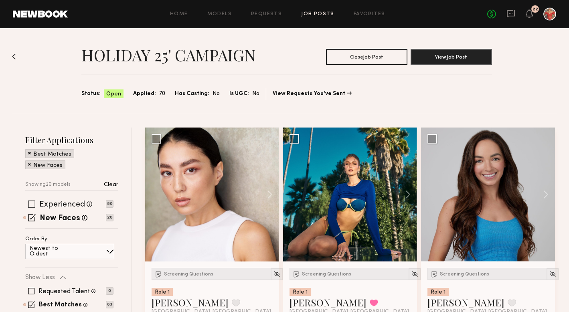
click at [34, 201] on span at bounding box center [31, 204] width 7 height 7
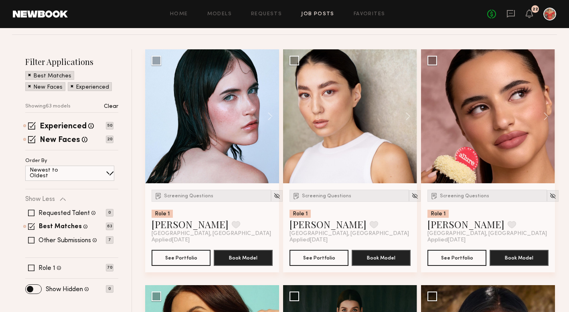
scroll to position [81, 0]
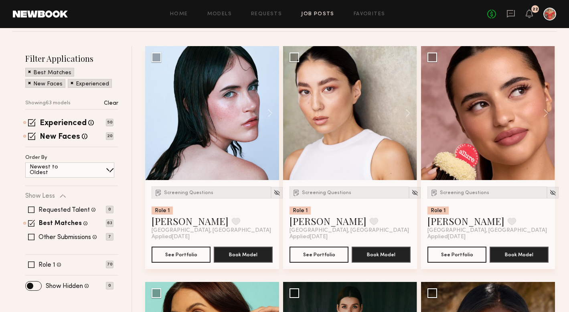
click at [32, 240] on div "Requested Talent Models you have reached out to with requests 0 Best Matches Mo…" at bounding box center [69, 223] width 88 height 48
click at [32, 223] on span at bounding box center [31, 223] width 7 height 7
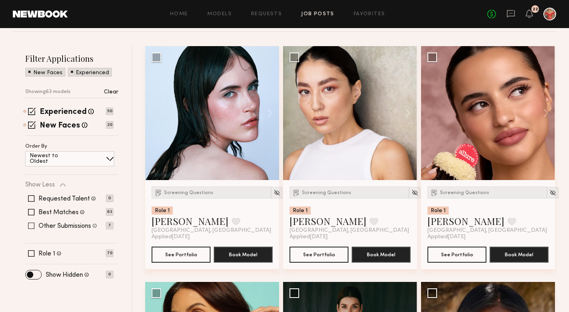
click at [31, 226] on span at bounding box center [31, 226] width 6 height 6
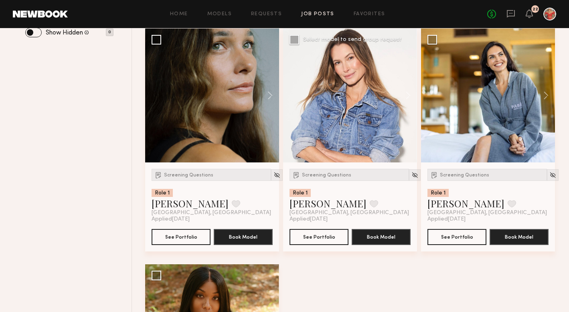
scroll to position [335, 0]
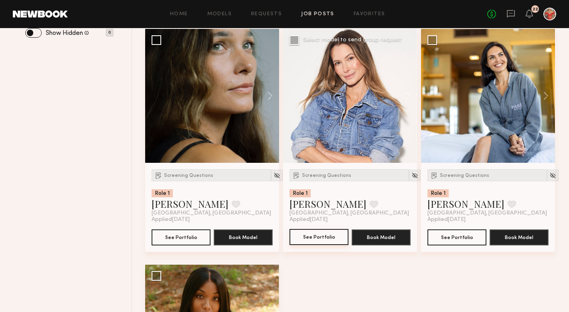
click at [315, 240] on button "See Portfolio" at bounding box center [319, 237] width 59 height 16
click at [457, 231] on button "See Portfolio" at bounding box center [457, 237] width 59 height 16
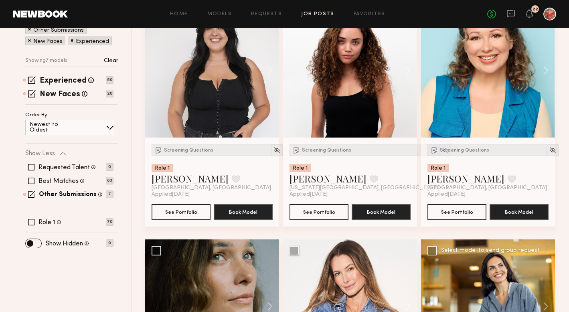
scroll to position [0, 0]
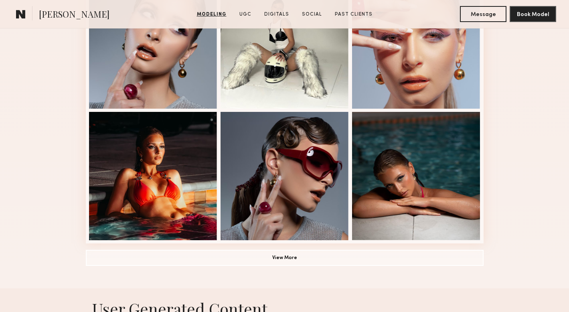
scroll to position [525, 0]
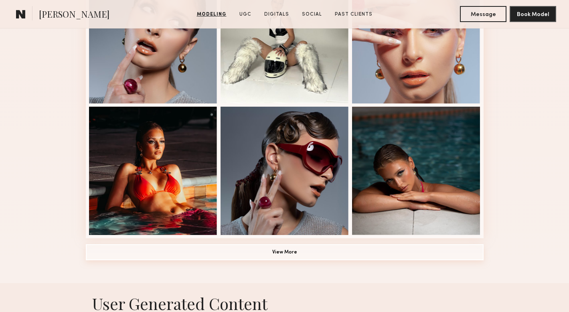
click at [343, 249] on button "View More" at bounding box center [285, 252] width 398 height 16
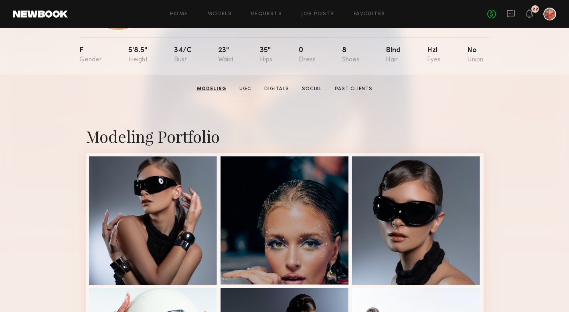
scroll to position [0, 0]
